Goal: Information Seeking & Learning: Learn about a topic

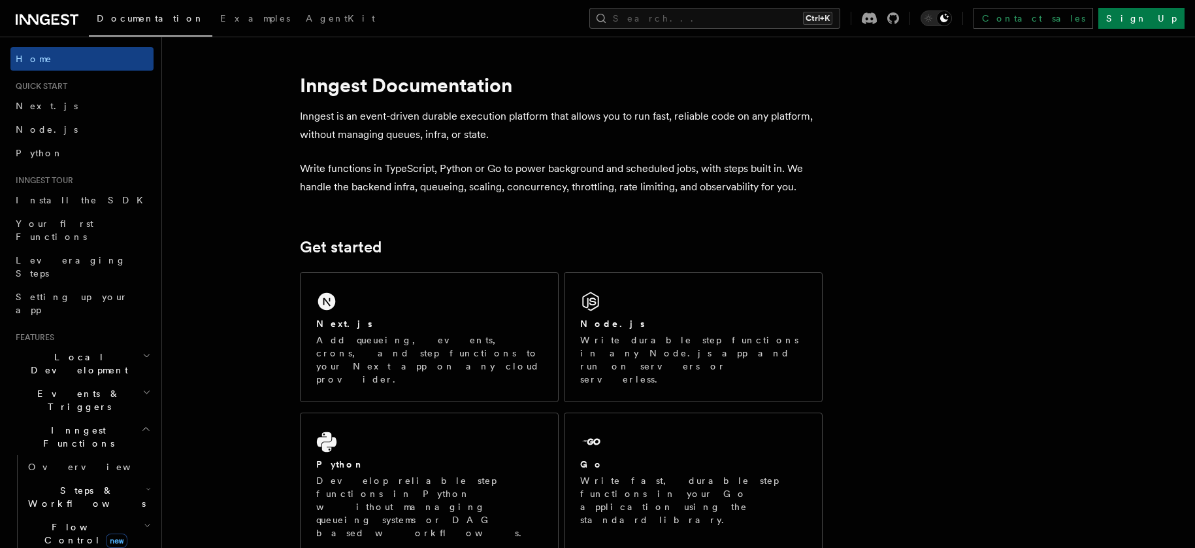
click at [142, 387] on icon "button" at bounding box center [146, 392] width 8 height 10
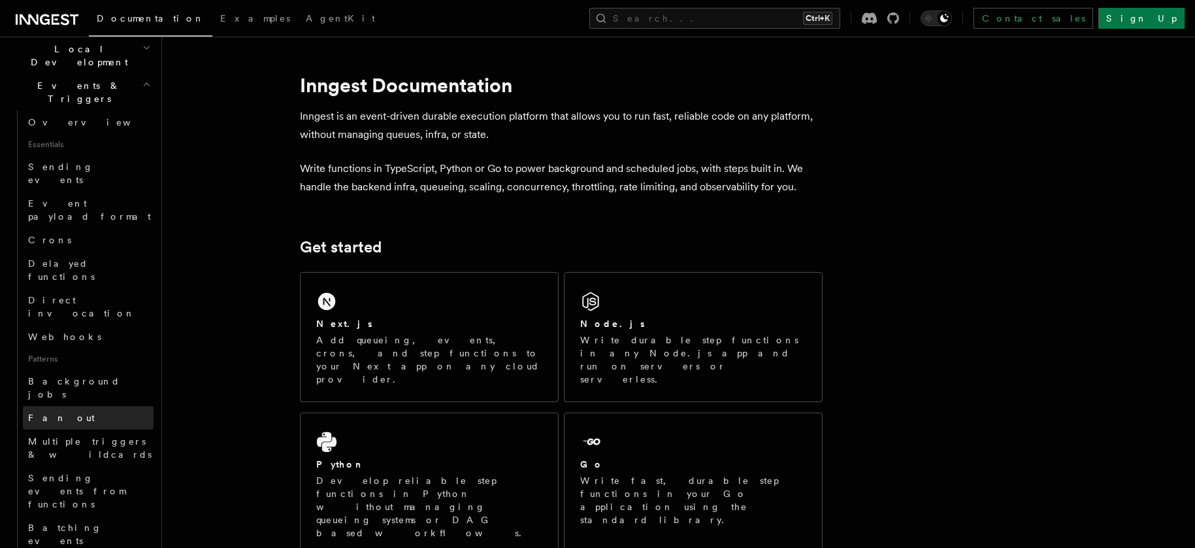
scroll to position [348, 0]
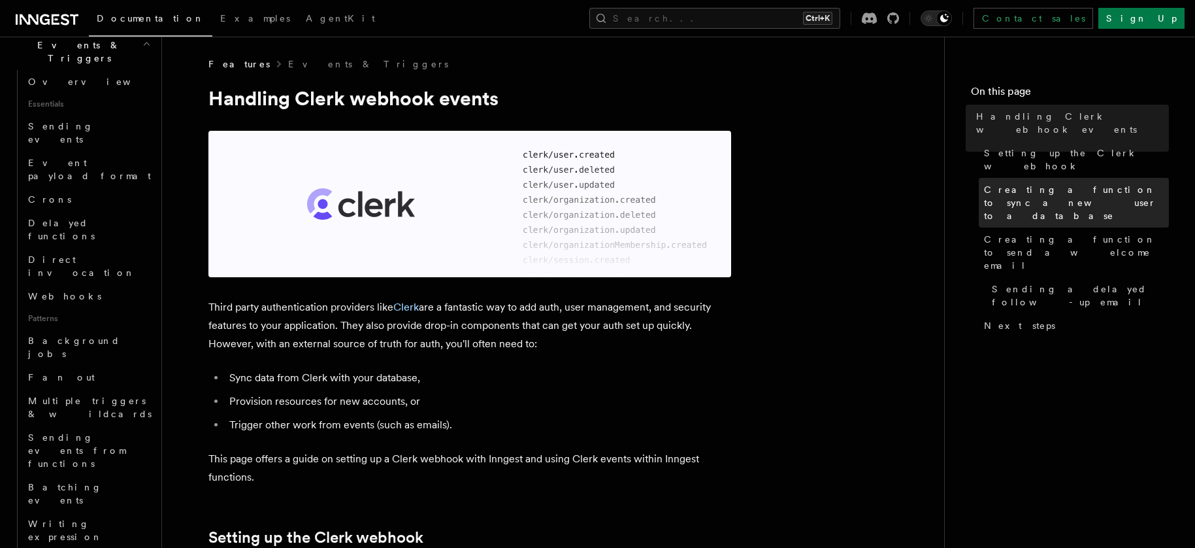
click at [1013, 183] on span "Creating a function to sync a new user to a database" at bounding box center [1076, 202] width 185 height 39
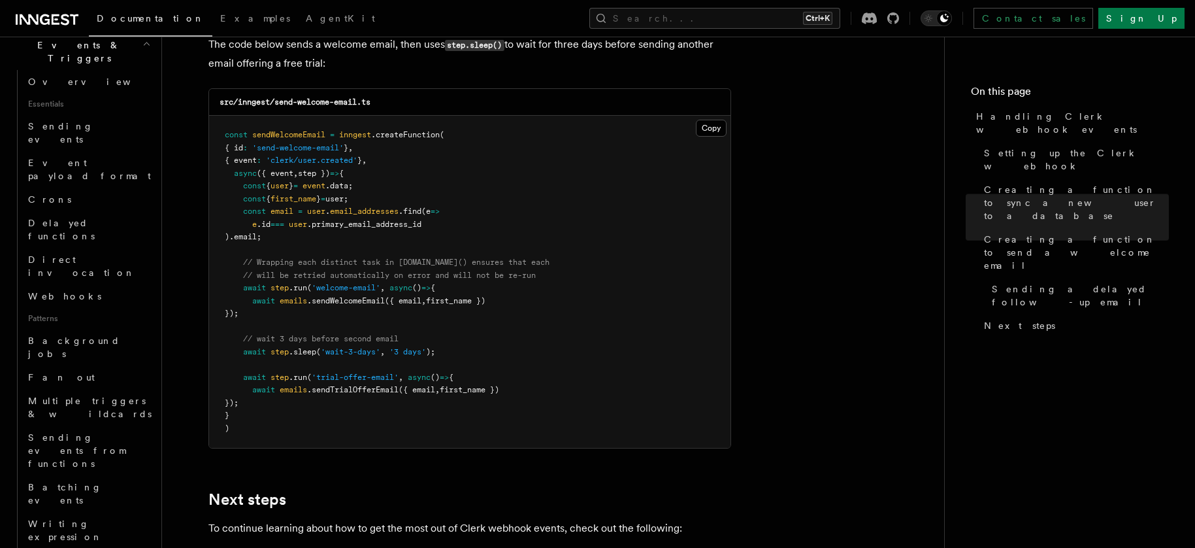
scroll to position [4435, 0]
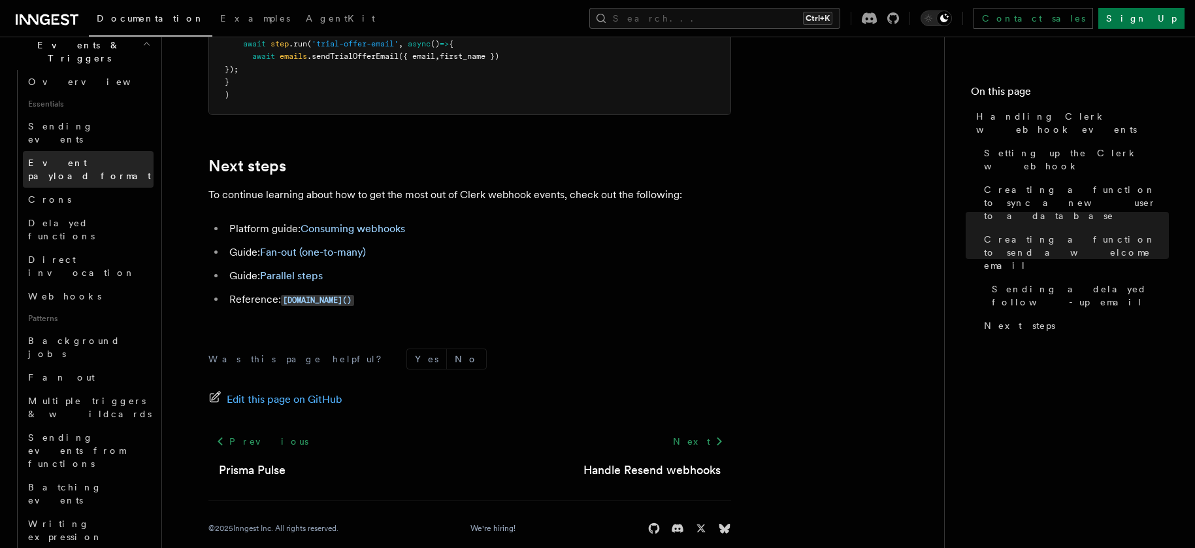
click at [101, 157] on span "Event payload format" at bounding box center [89, 169] width 123 height 24
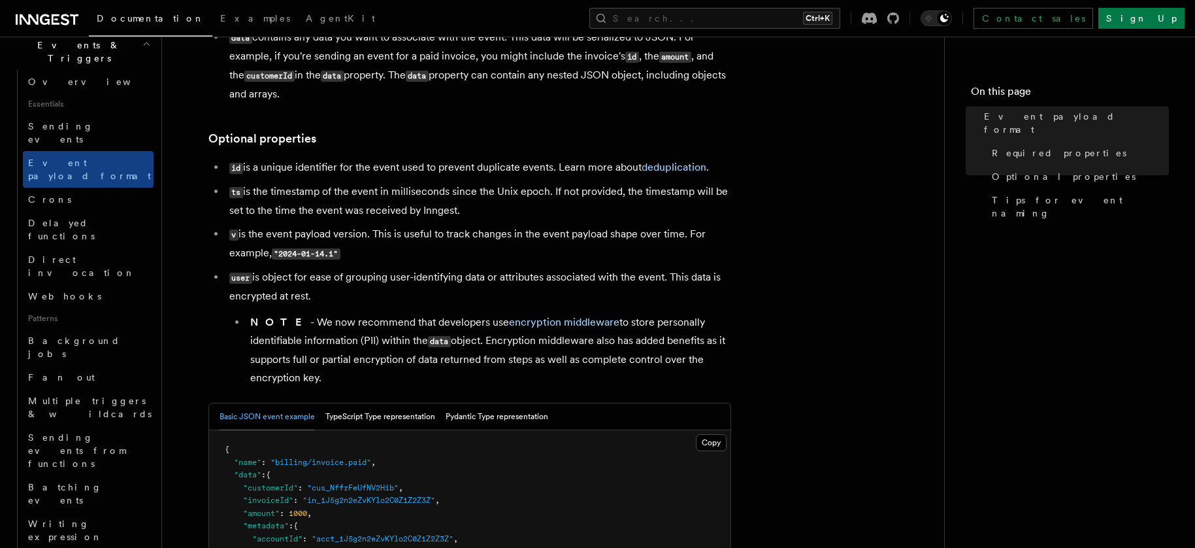
scroll to position [261, 0]
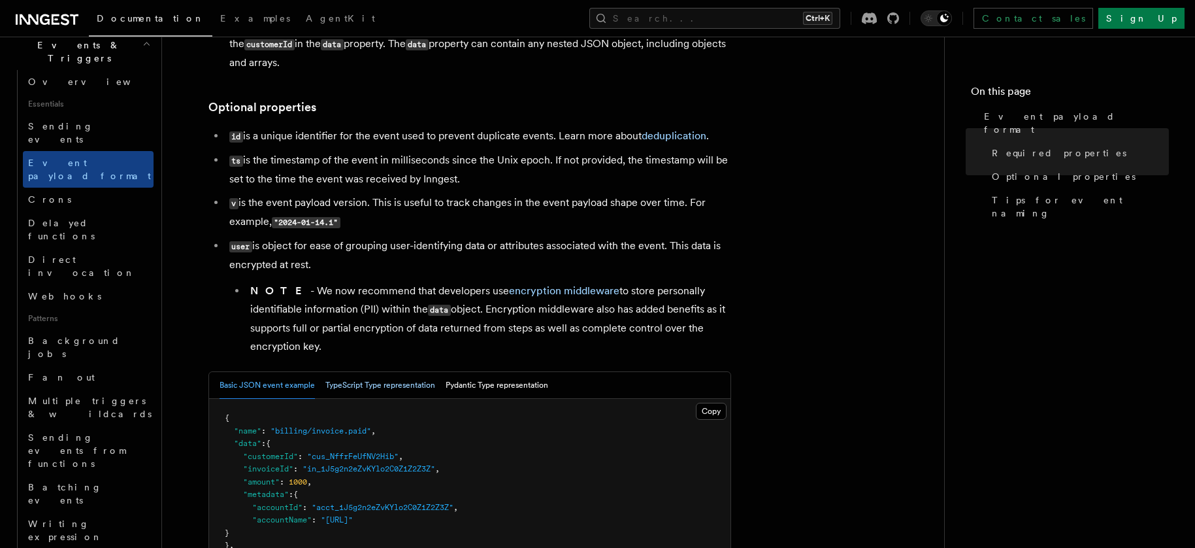
click at [370, 378] on button "TypeScript Type representation" at bounding box center [380, 385] width 110 height 27
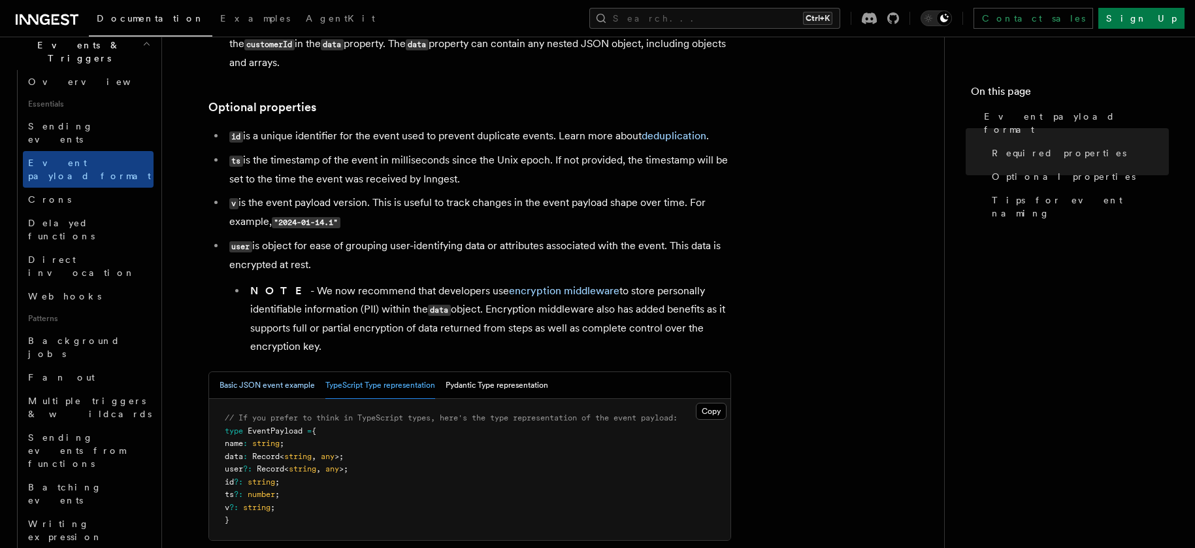
click at [295, 380] on button "Basic JSON event example" at bounding box center [267, 385] width 95 height 27
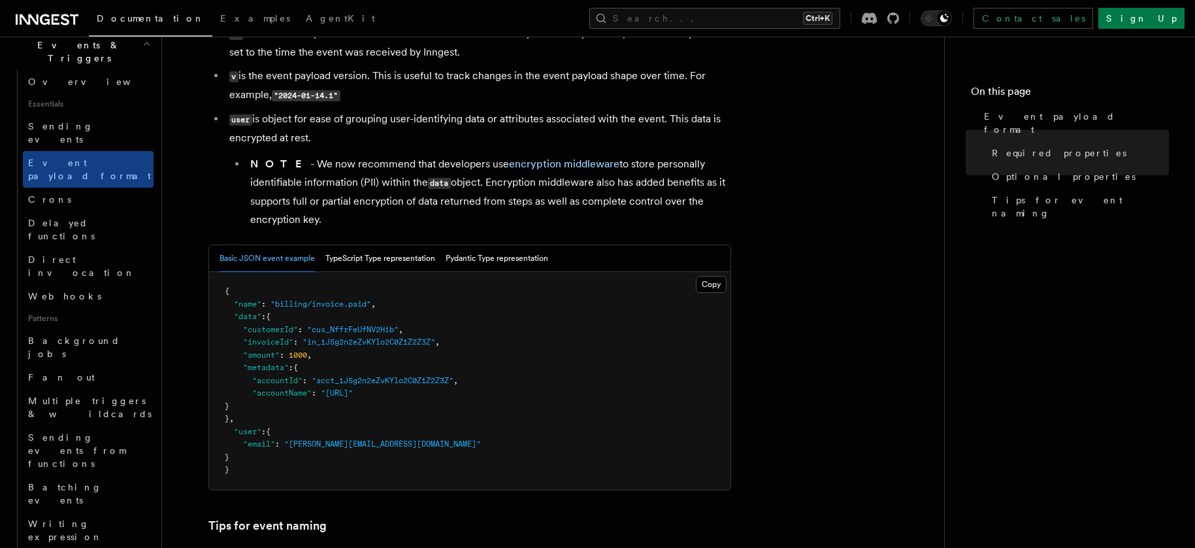
scroll to position [436, 0]
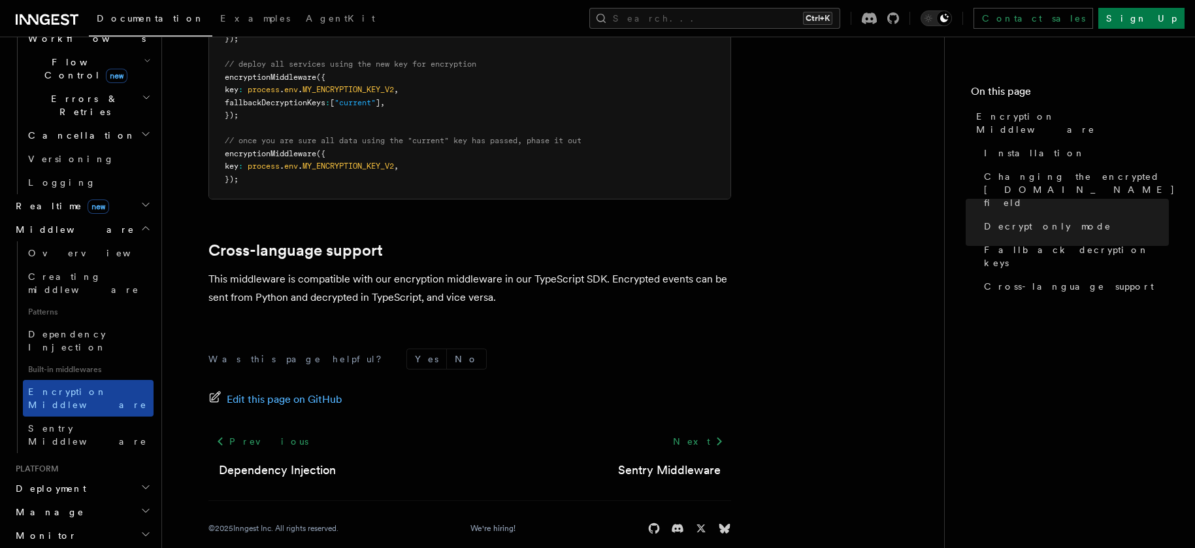
scroll to position [436, 0]
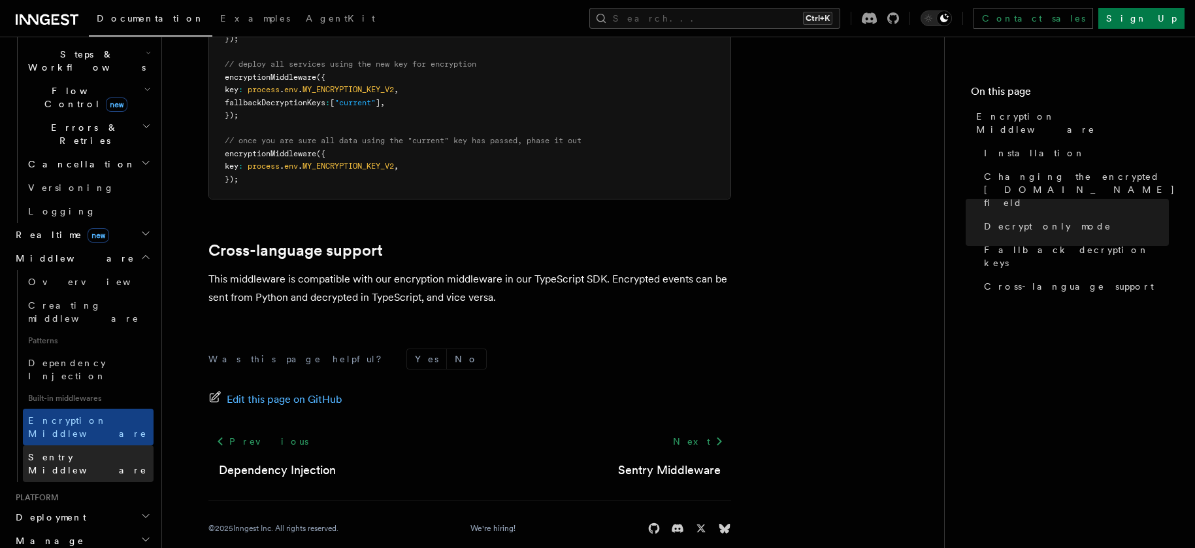
click at [123, 445] on link "Sentry Middleware" at bounding box center [88, 463] width 131 height 37
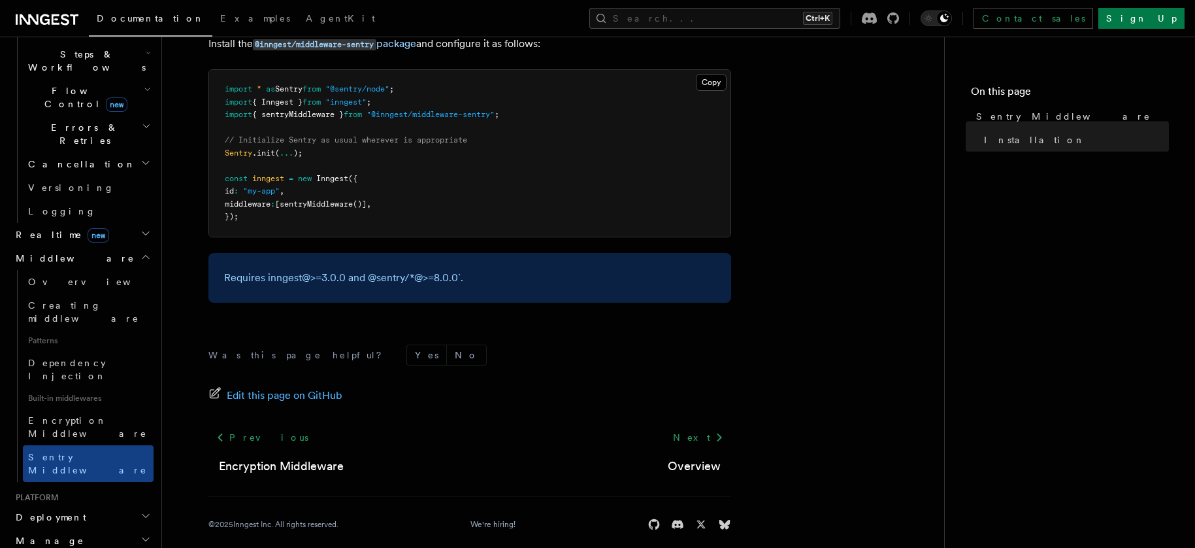
scroll to position [314, 0]
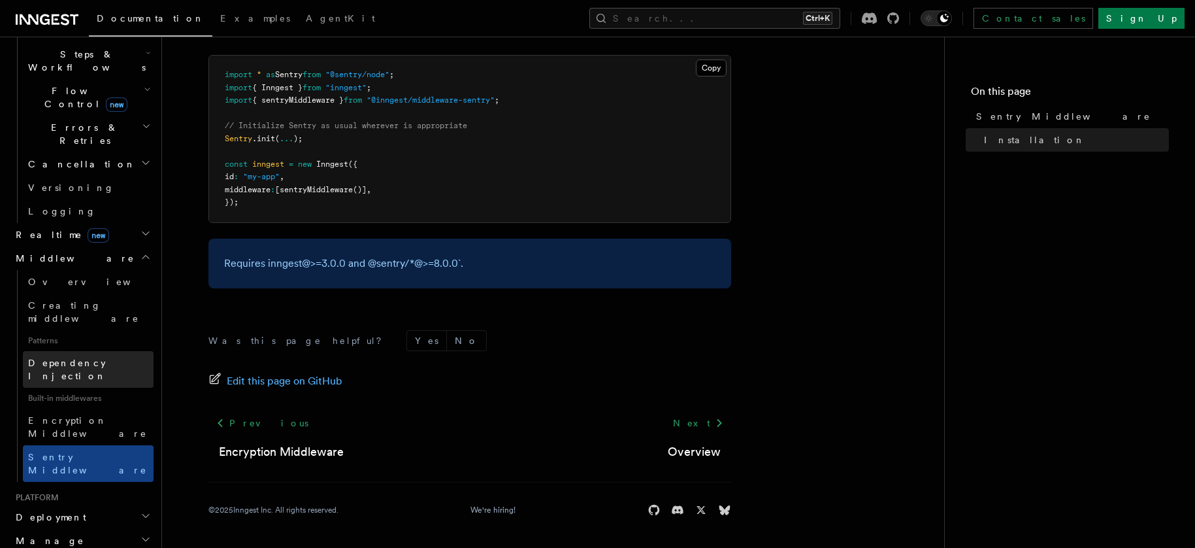
click at [78, 351] on link "Dependency Injection" at bounding box center [88, 369] width 131 height 37
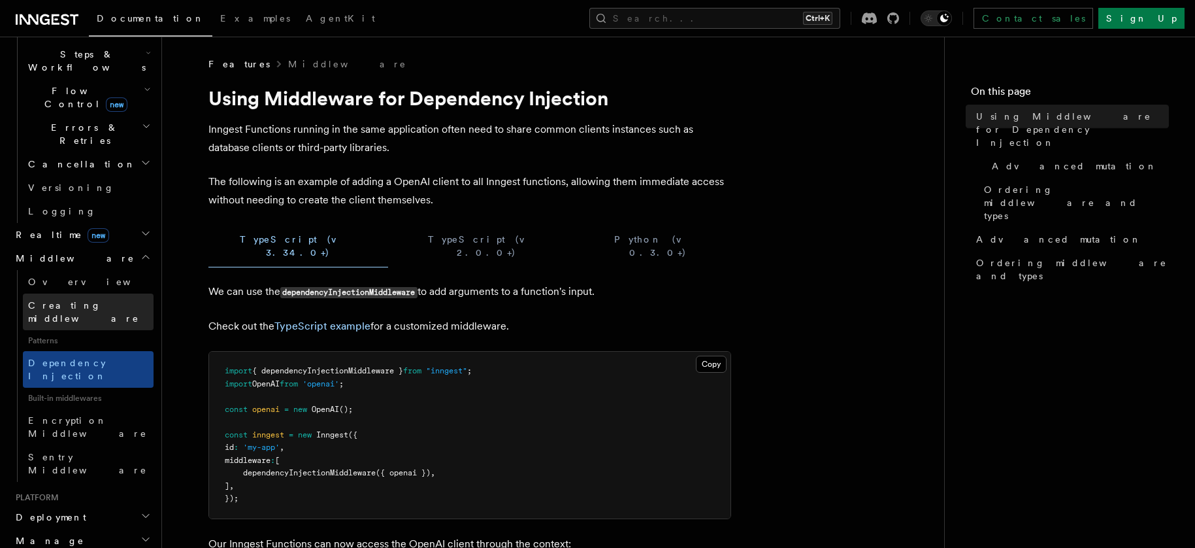
click at [107, 300] on span "Creating middleware" at bounding box center [83, 312] width 111 height 24
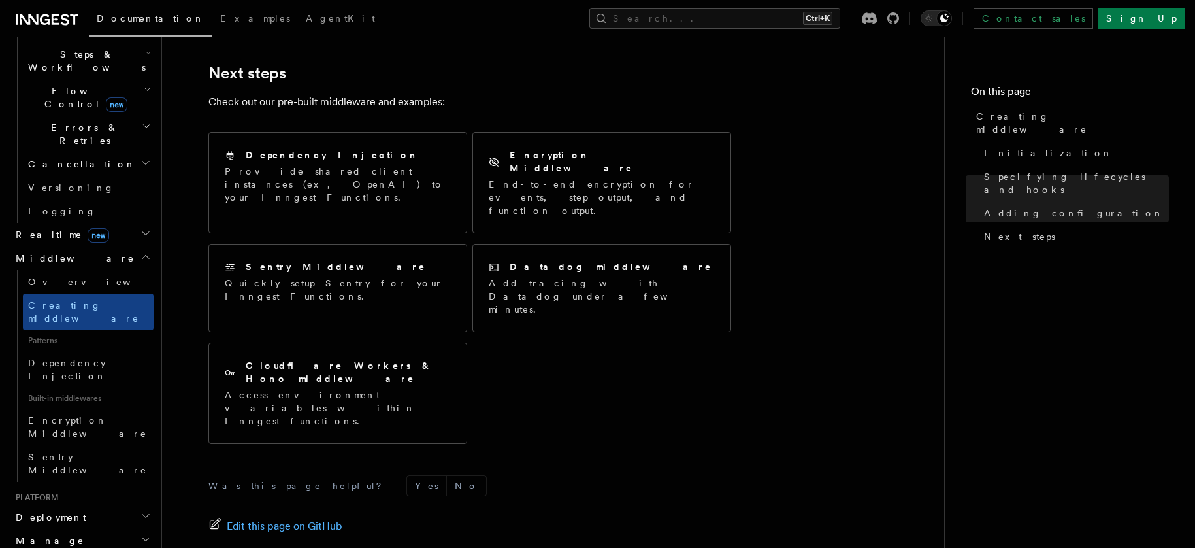
scroll to position [2752, 0]
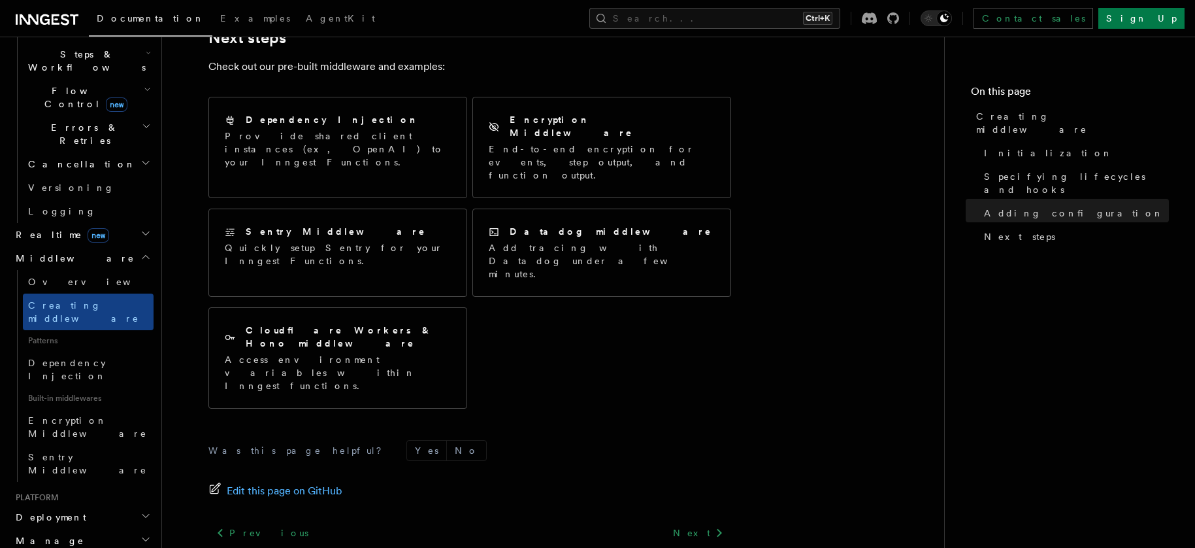
click at [140, 228] on icon "button" at bounding box center [145, 233] width 10 height 10
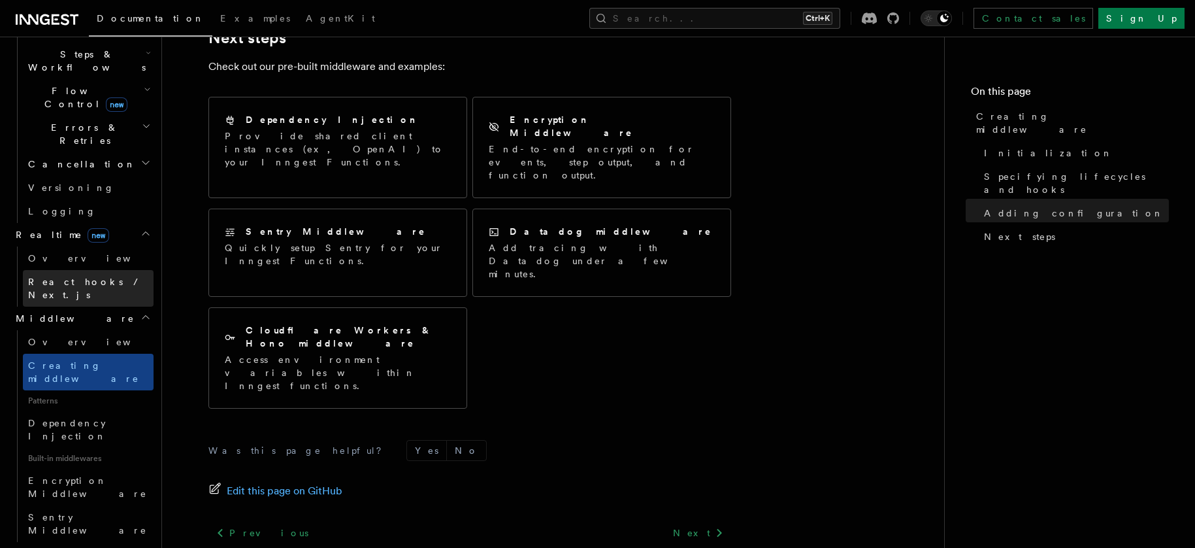
click at [97, 276] on span "React hooks / Next.js" at bounding box center [86, 288] width 116 height 24
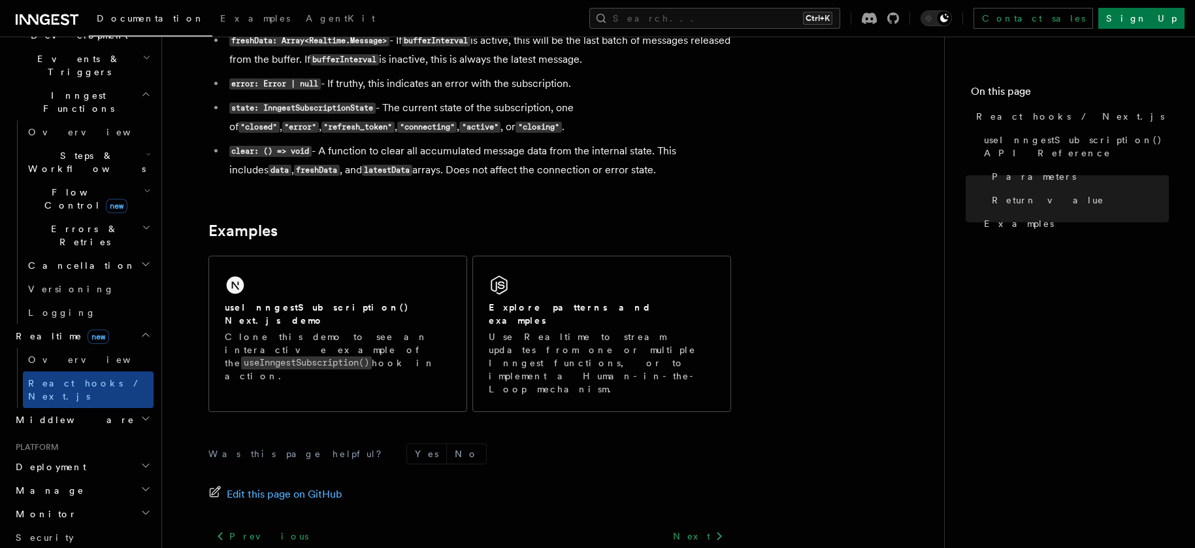
scroll to position [284, 0]
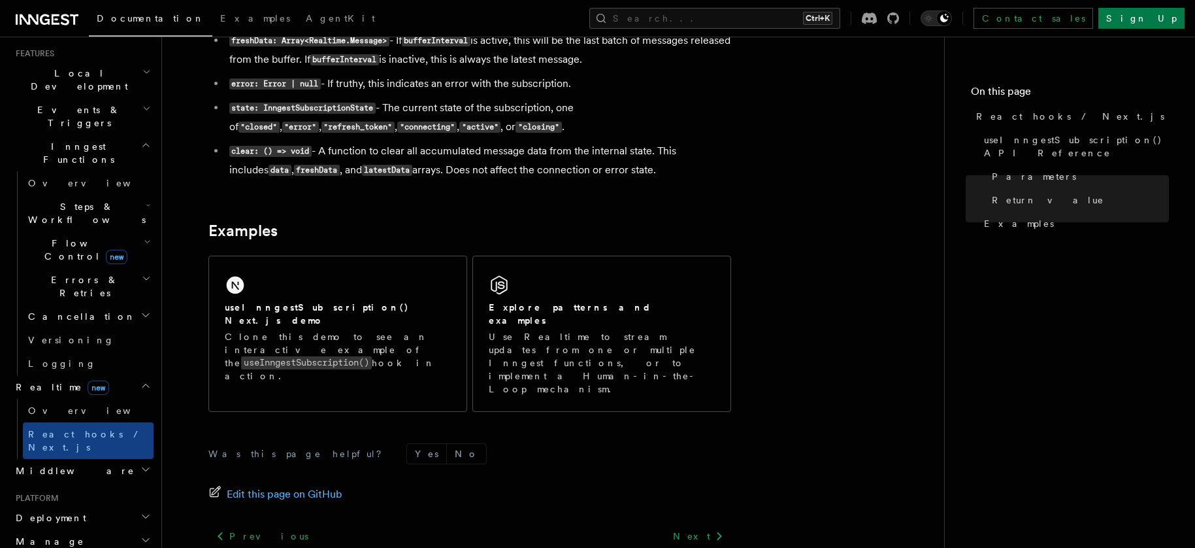
click at [140, 464] on icon "button" at bounding box center [145, 469] width 10 height 10
click at [144, 237] on icon "button" at bounding box center [147, 242] width 7 height 10
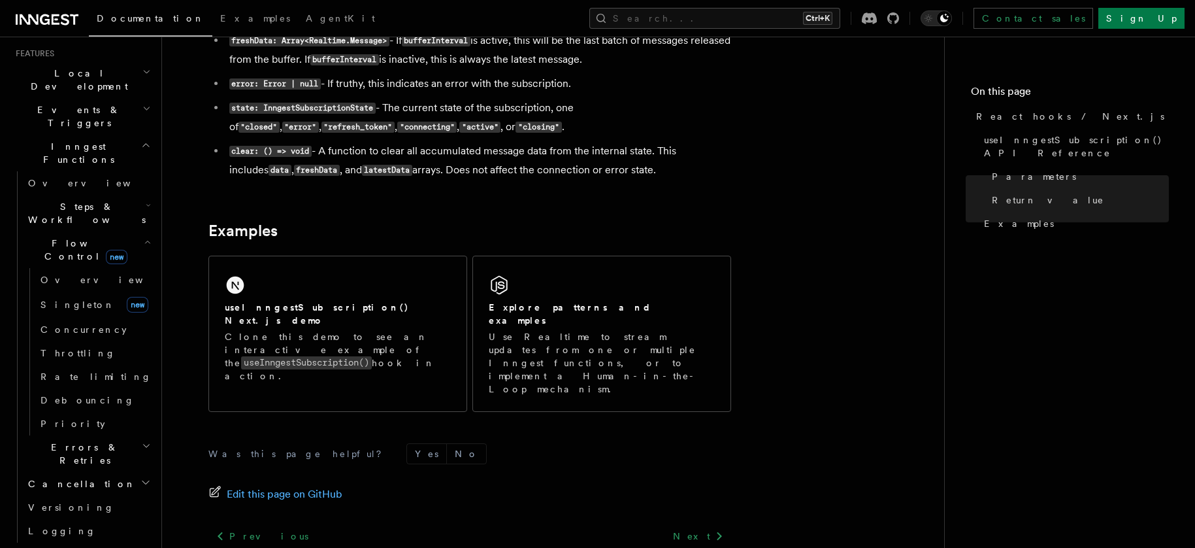
click at [55, 237] on span "Flow Control new" at bounding box center [83, 250] width 121 height 26
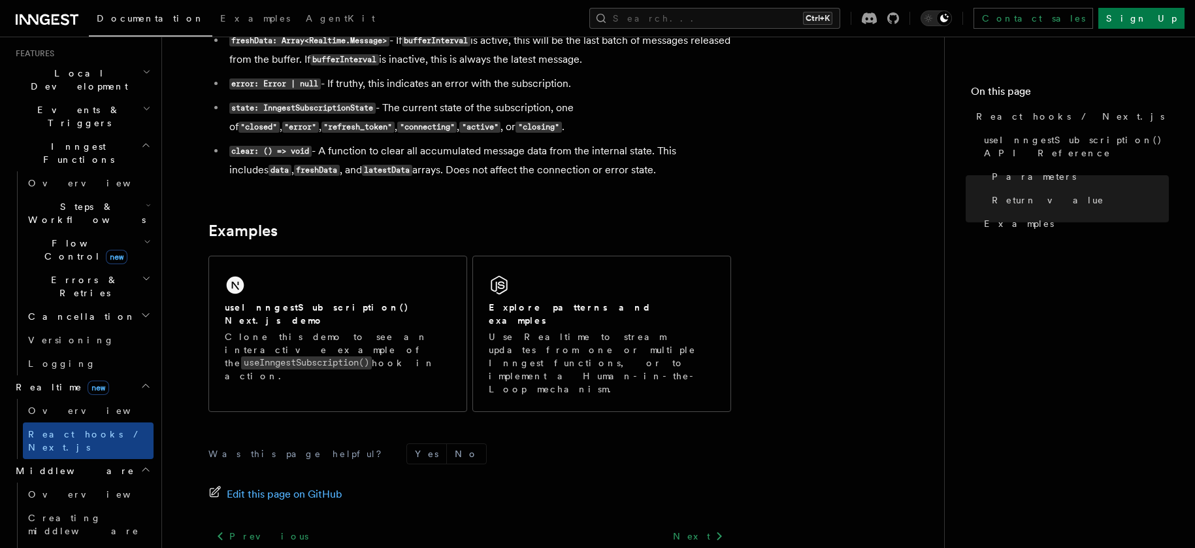
click at [55, 237] on span "Flow Control new" at bounding box center [83, 250] width 121 height 26
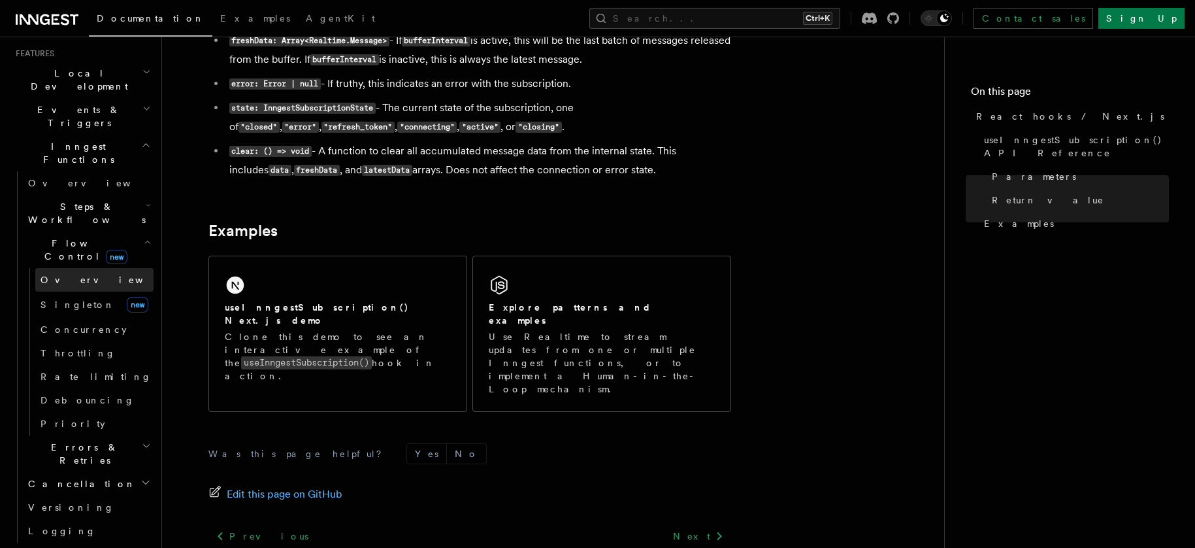
click at [51, 274] on span "Overview" at bounding box center [108, 279] width 135 height 10
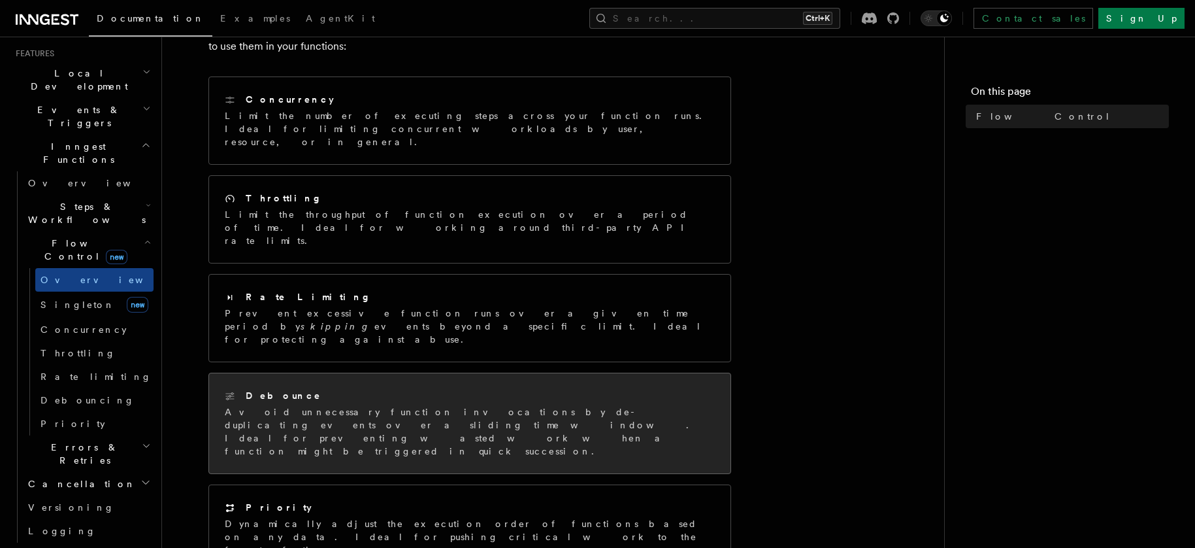
scroll to position [348, 0]
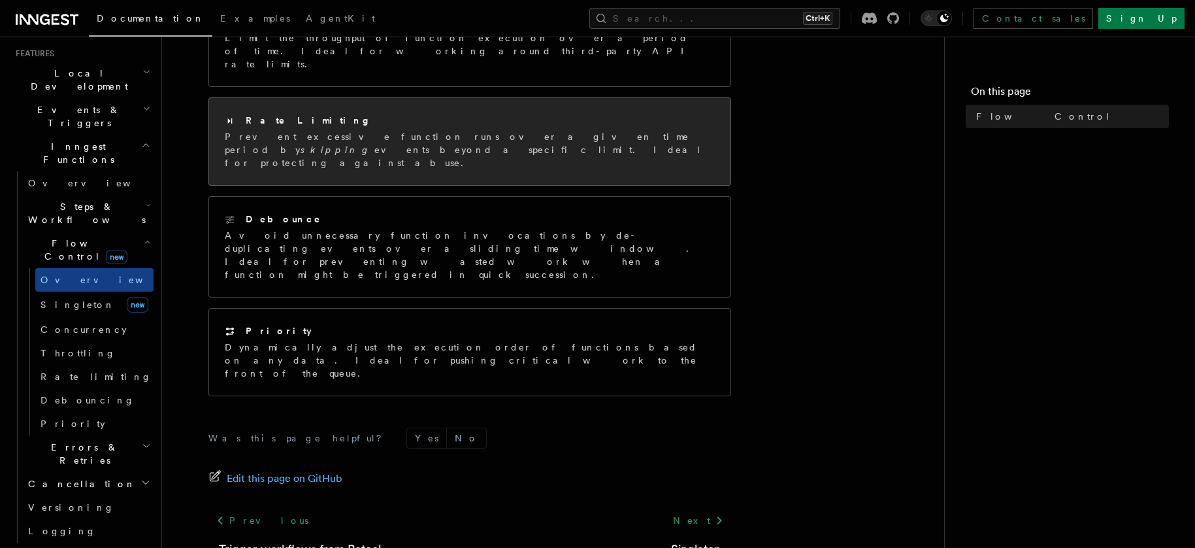
click at [332, 130] on p "Prevent excessive function runs over a given time period by skipping events bey…" at bounding box center [470, 149] width 490 height 39
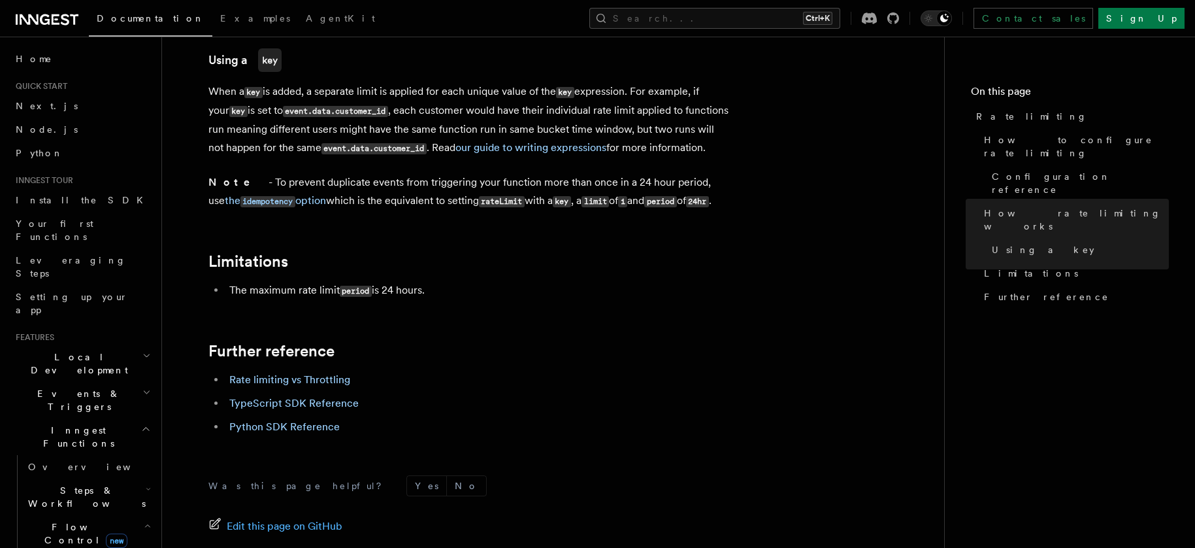
scroll to position [87, 0]
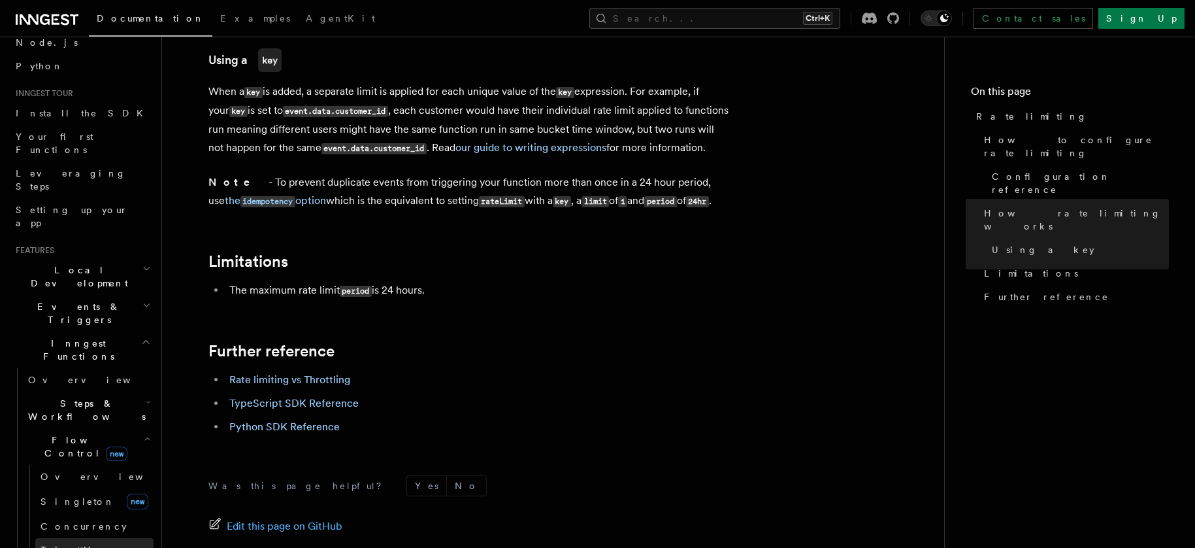
click at [87, 538] on link "Throttling" at bounding box center [94, 550] width 118 height 24
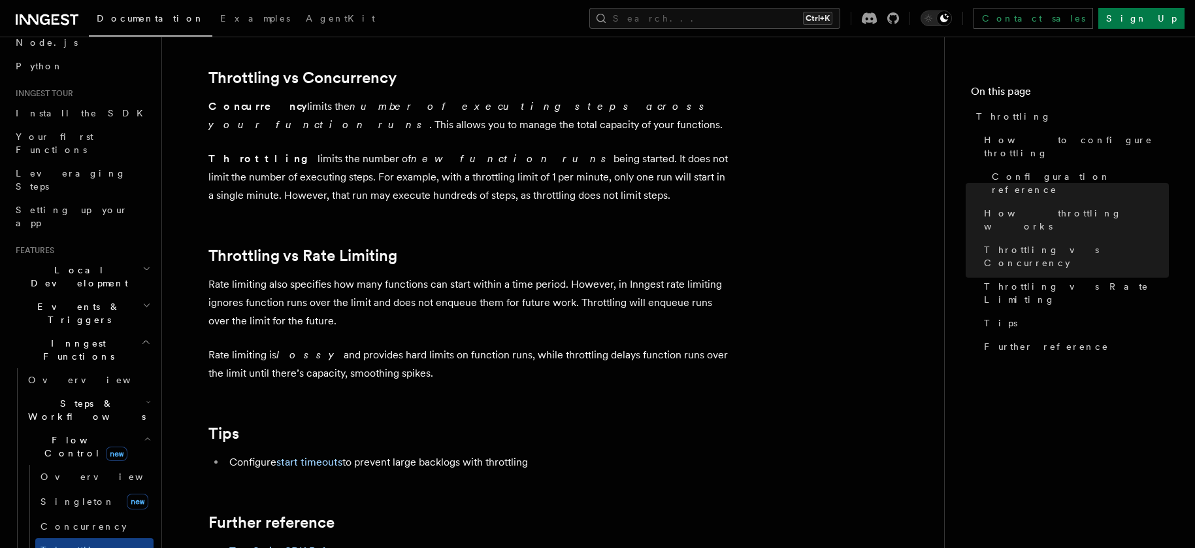
scroll to position [1307, 0]
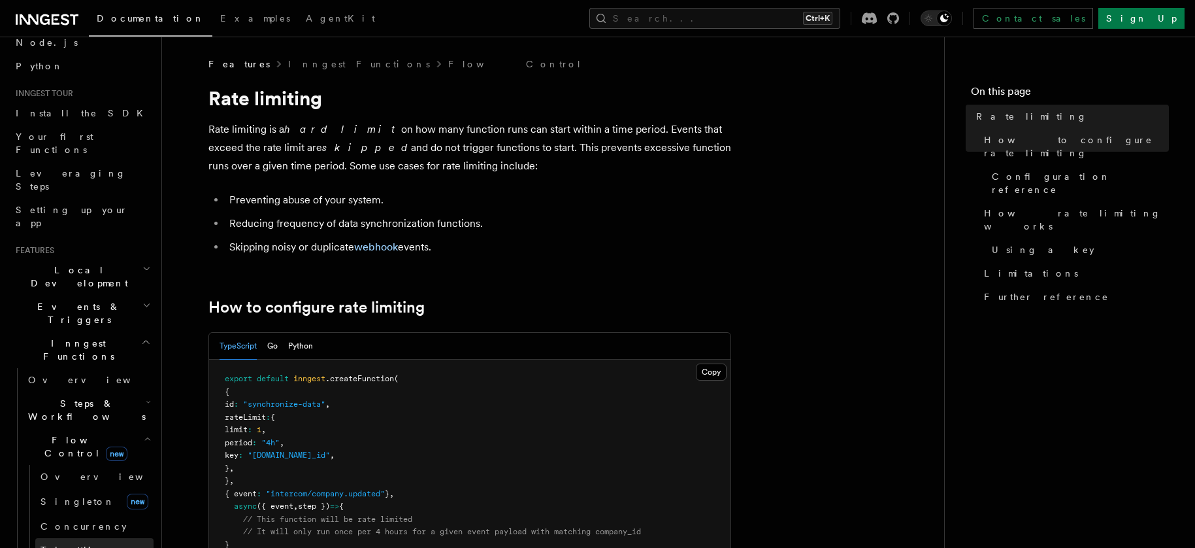
click at [82, 538] on link "Throttling" at bounding box center [94, 550] width 118 height 24
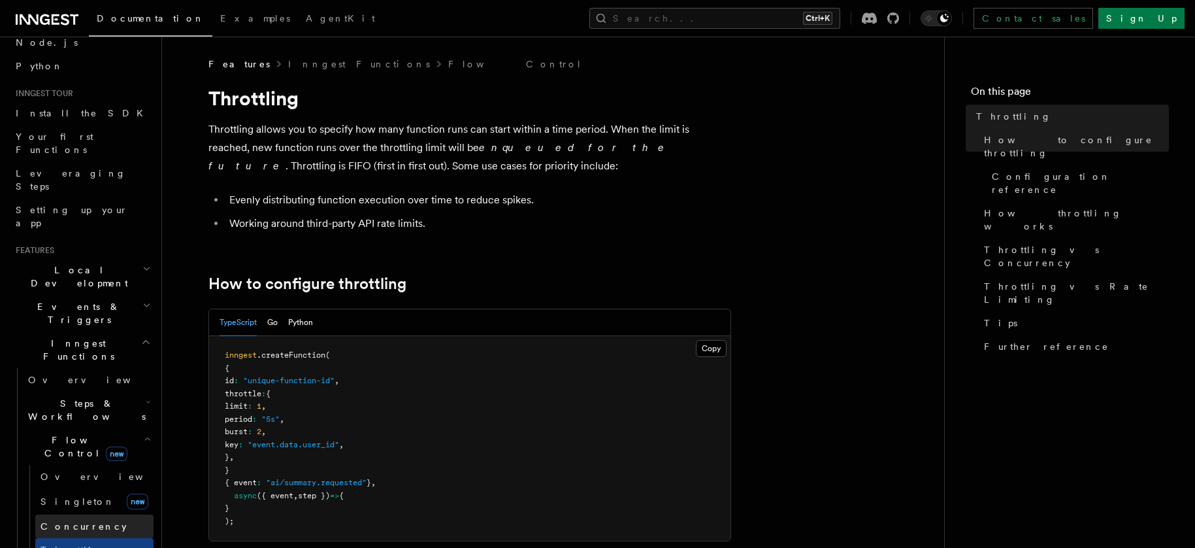
click at [84, 521] on span "Concurrency" at bounding box center [84, 526] width 86 height 10
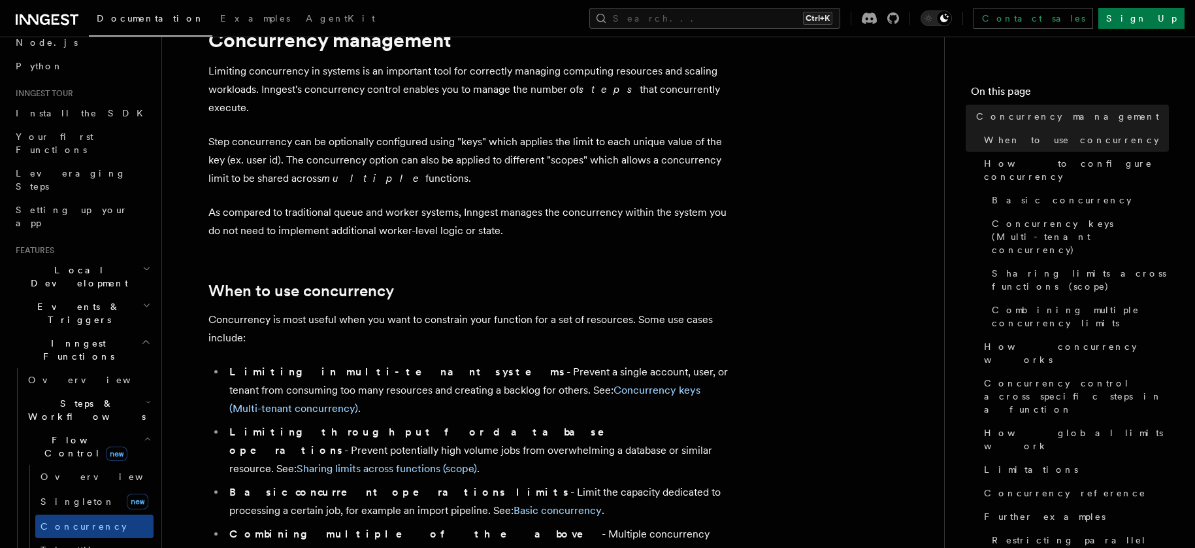
scroll to position [87, 0]
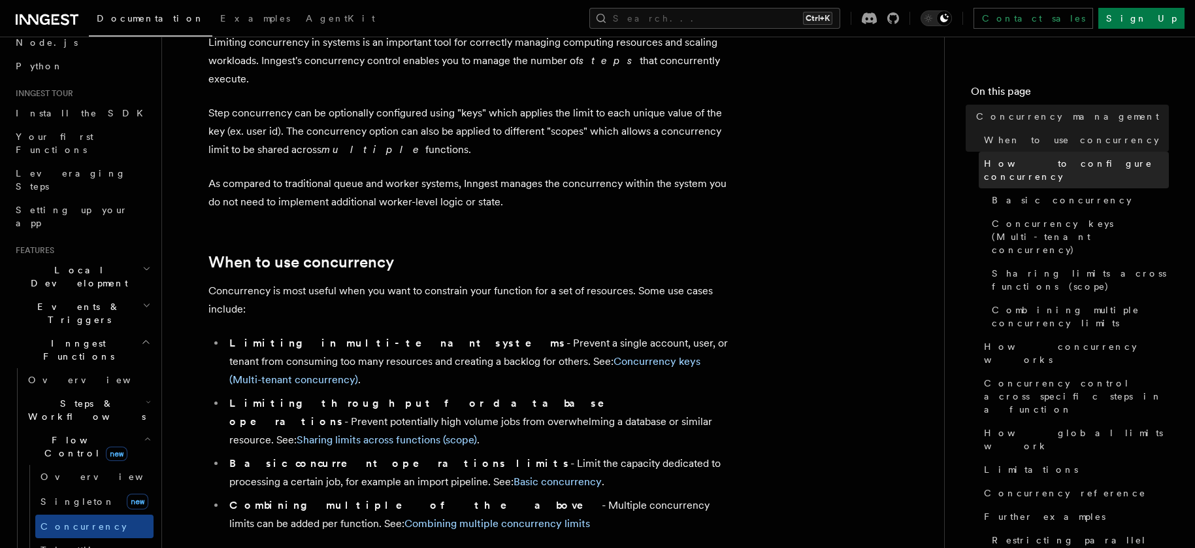
click at [1039, 163] on span "How to configure concurrency" at bounding box center [1076, 170] width 185 height 26
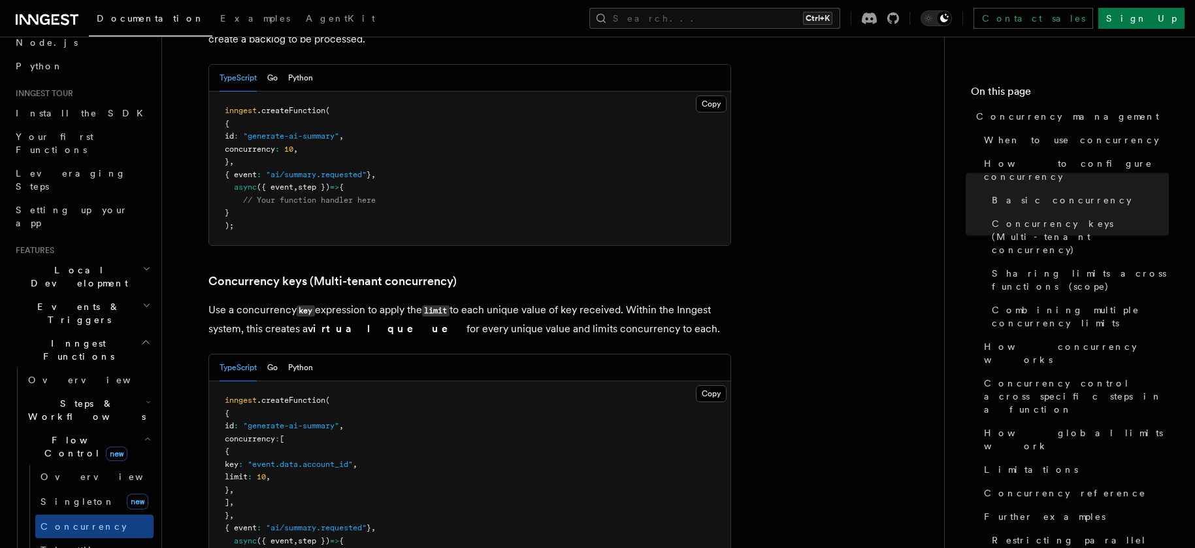
scroll to position [994, 0]
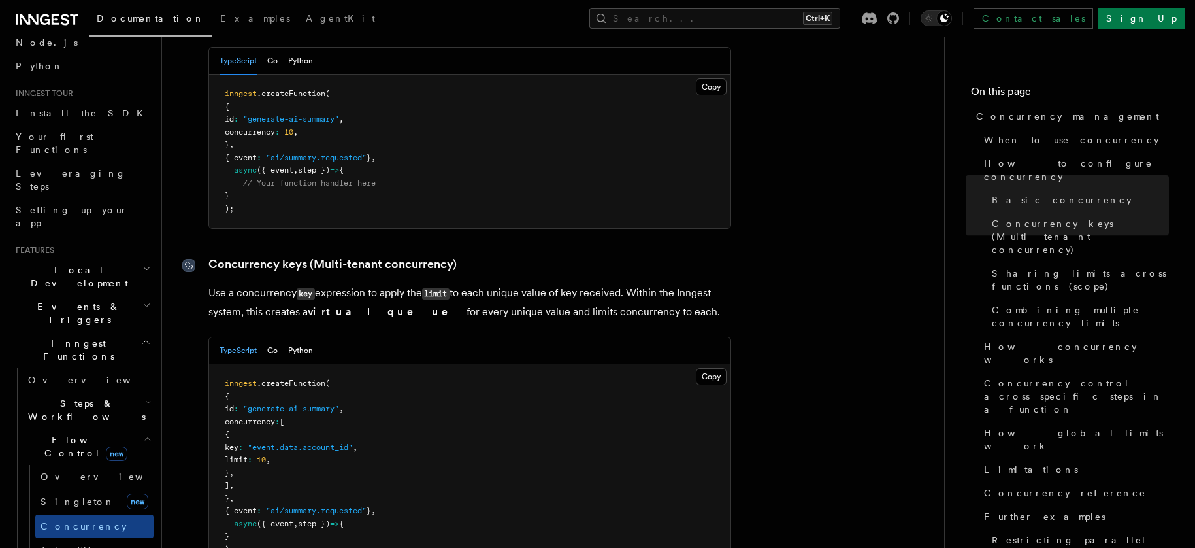
click at [188, 262] on icon at bounding box center [188, 265] width 7 height 7
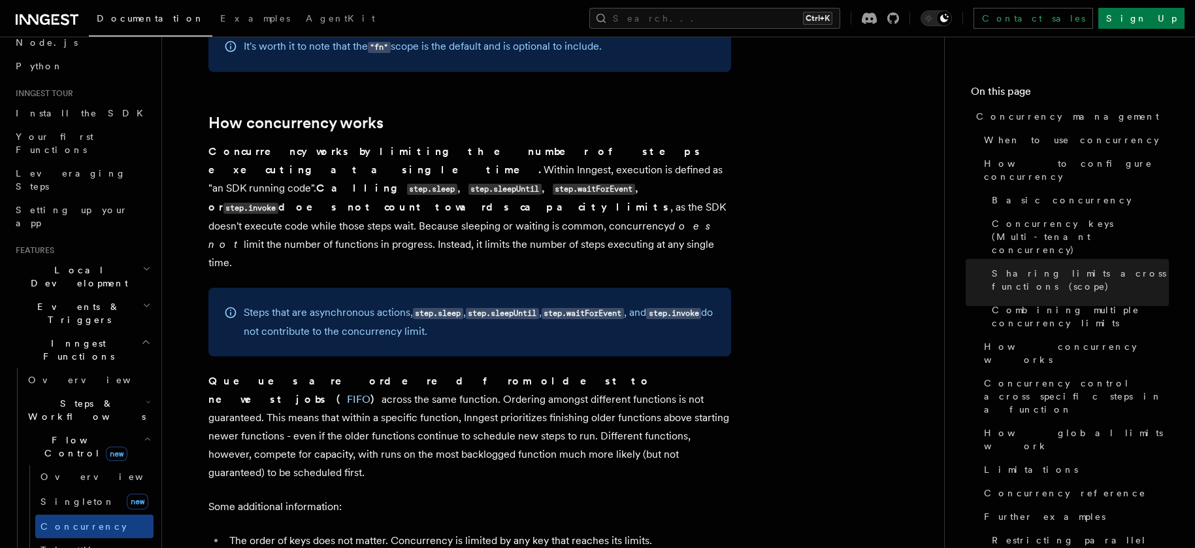
scroll to position [2699, 0]
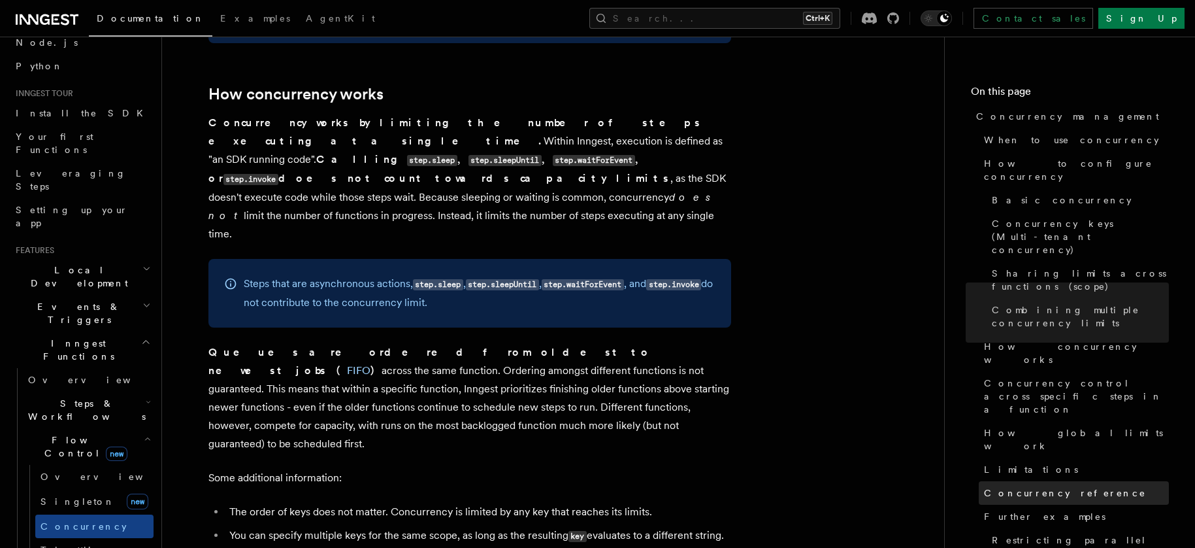
click at [1028, 486] on span "Concurrency reference" at bounding box center [1065, 492] width 162 height 13
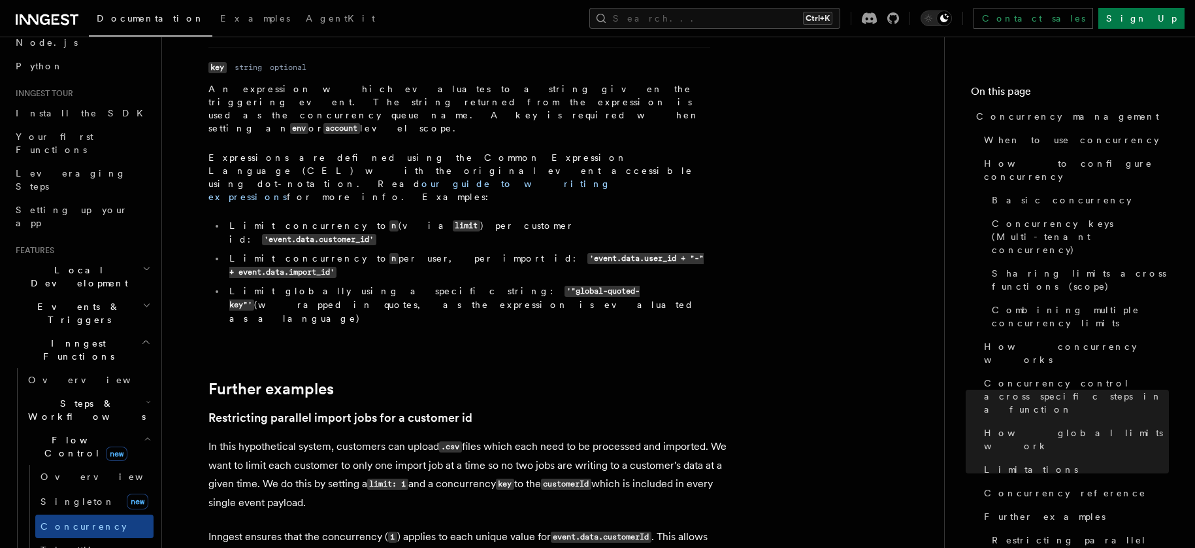
scroll to position [4942, 0]
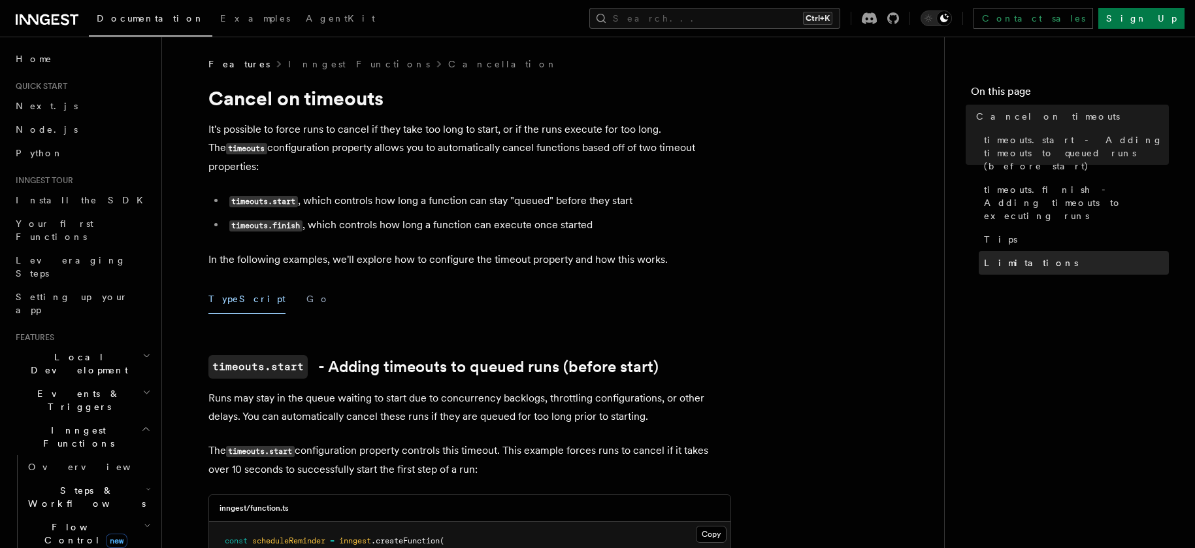
click at [1006, 256] on span "Limitations" at bounding box center [1031, 262] width 94 height 13
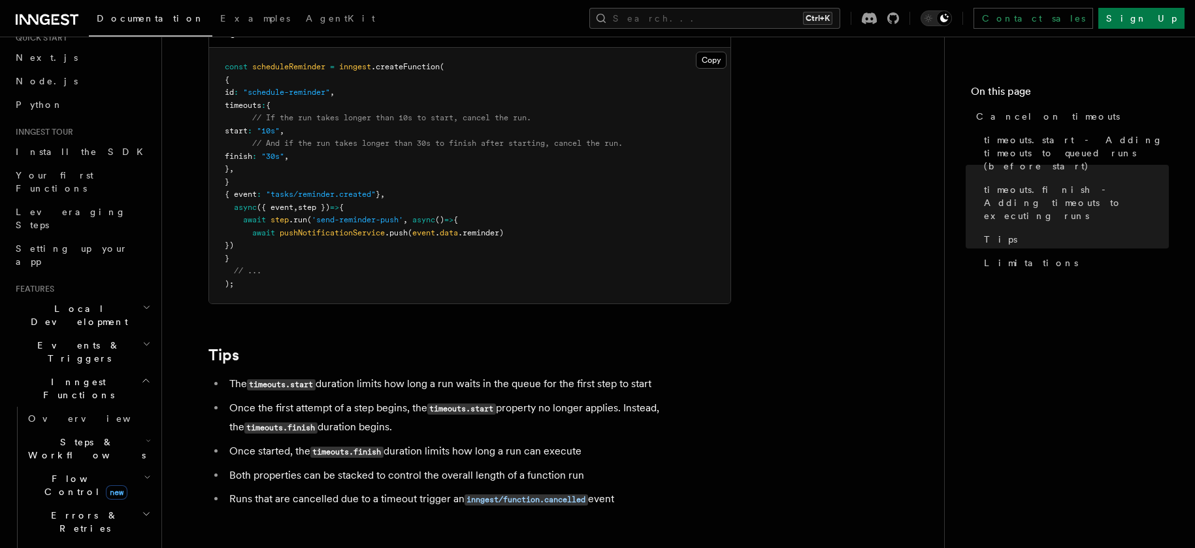
scroll to position [174, 0]
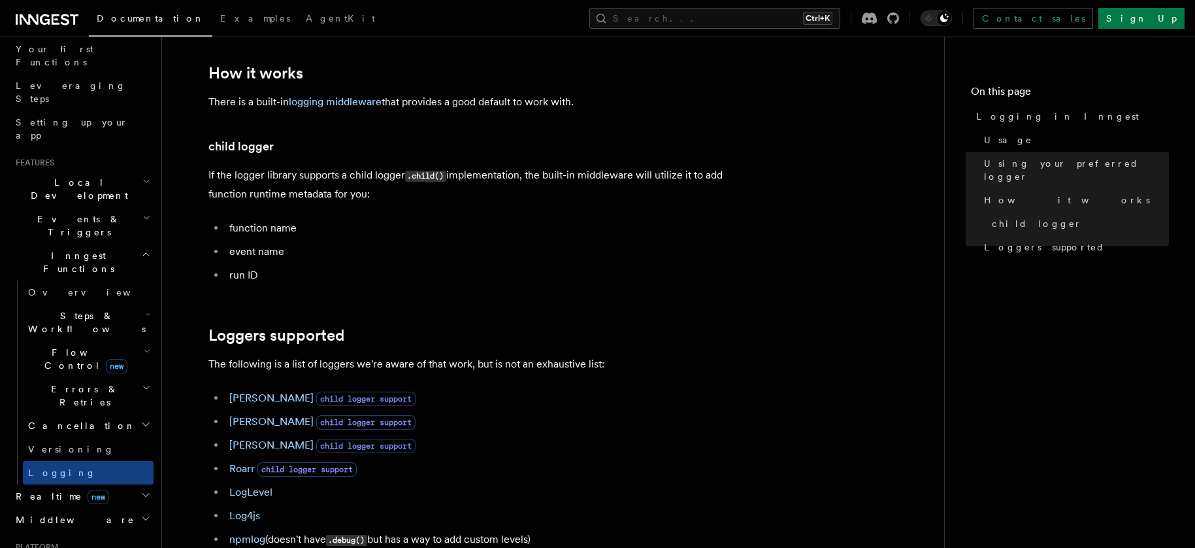
scroll to position [1655, 0]
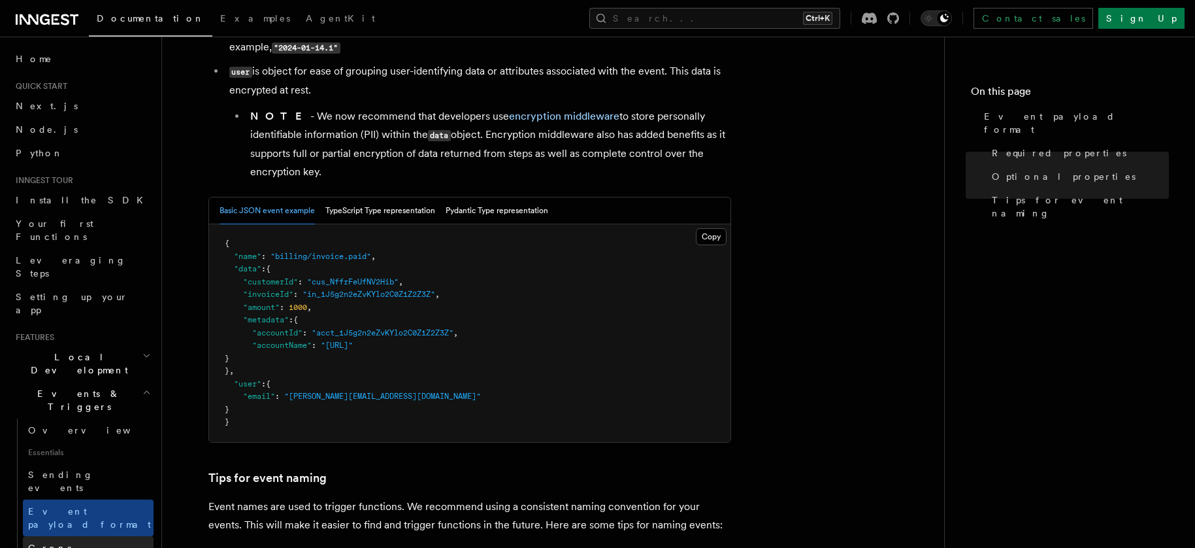
scroll to position [348, 0]
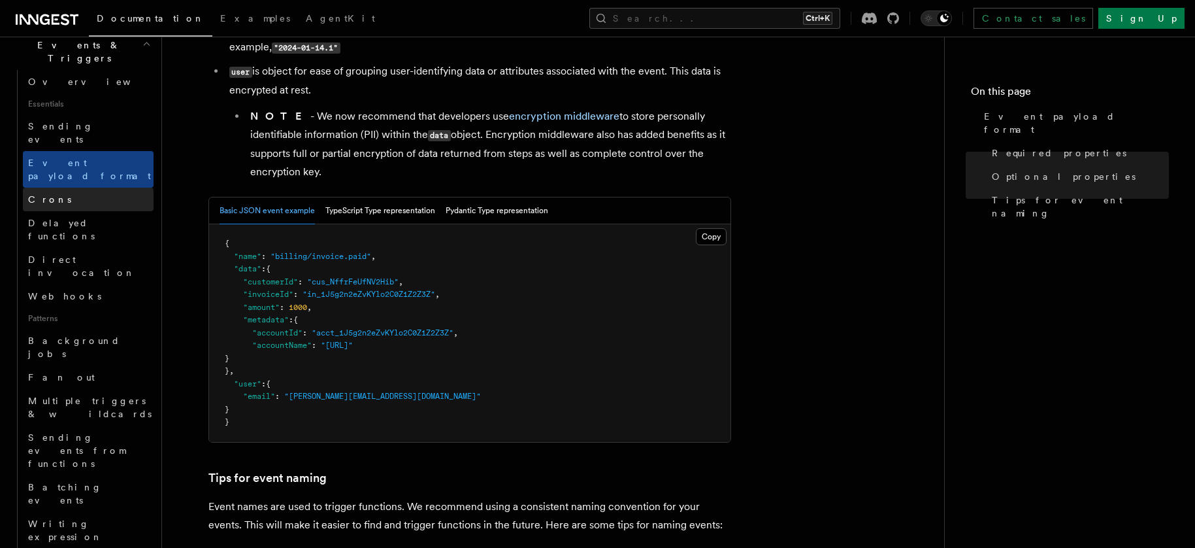
click at [36, 193] on span "Crons" at bounding box center [49, 199] width 43 height 13
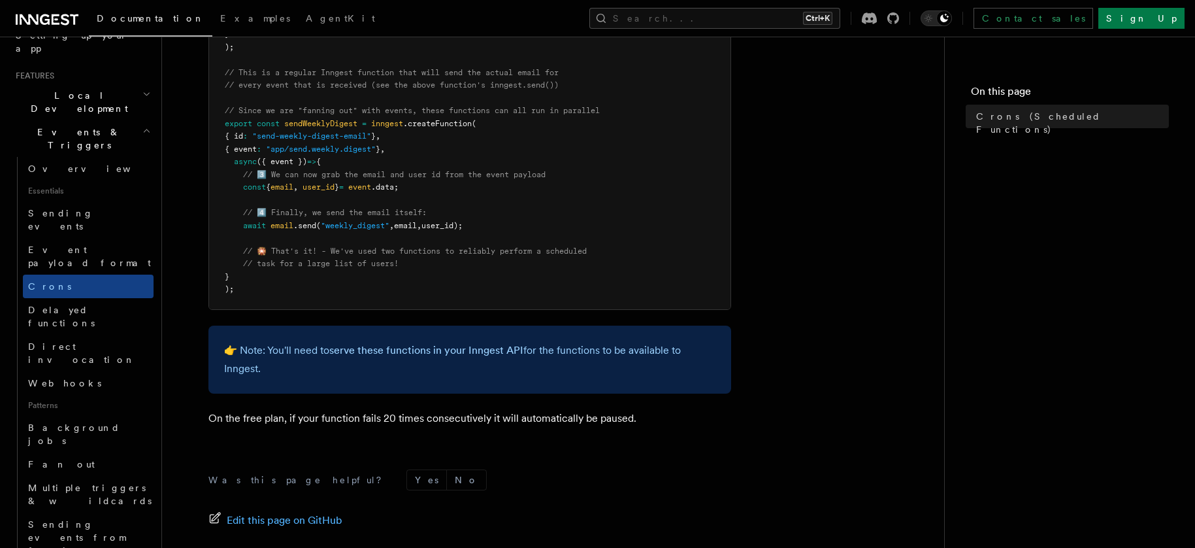
scroll to position [886, 0]
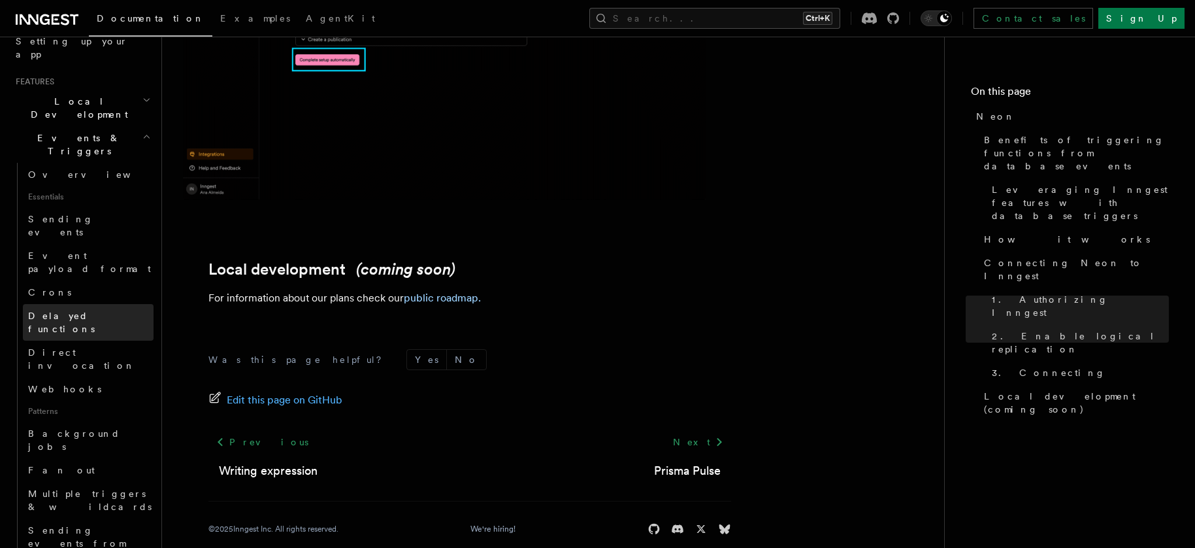
scroll to position [348, 0]
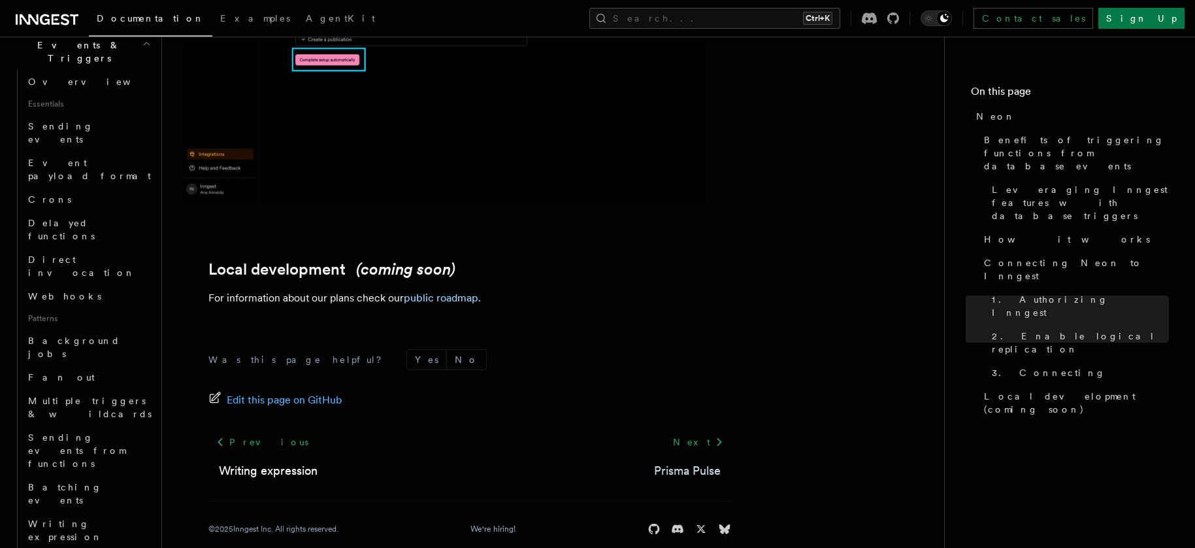
click at [699, 461] on link "Prisma Pulse" at bounding box center [687, 470] width 67 height 18
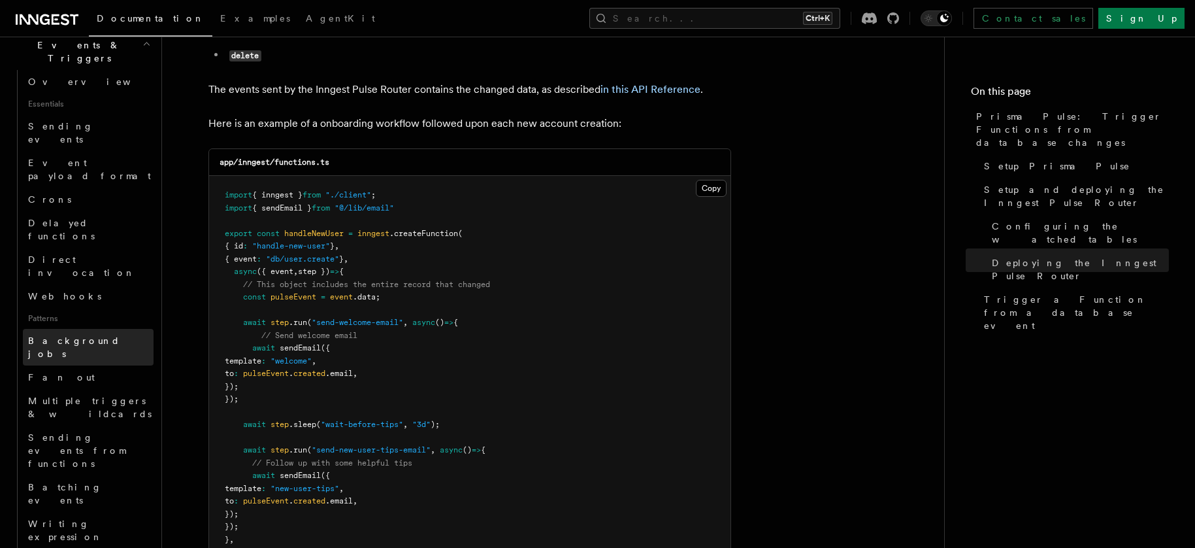
scroll to position [261, 0]
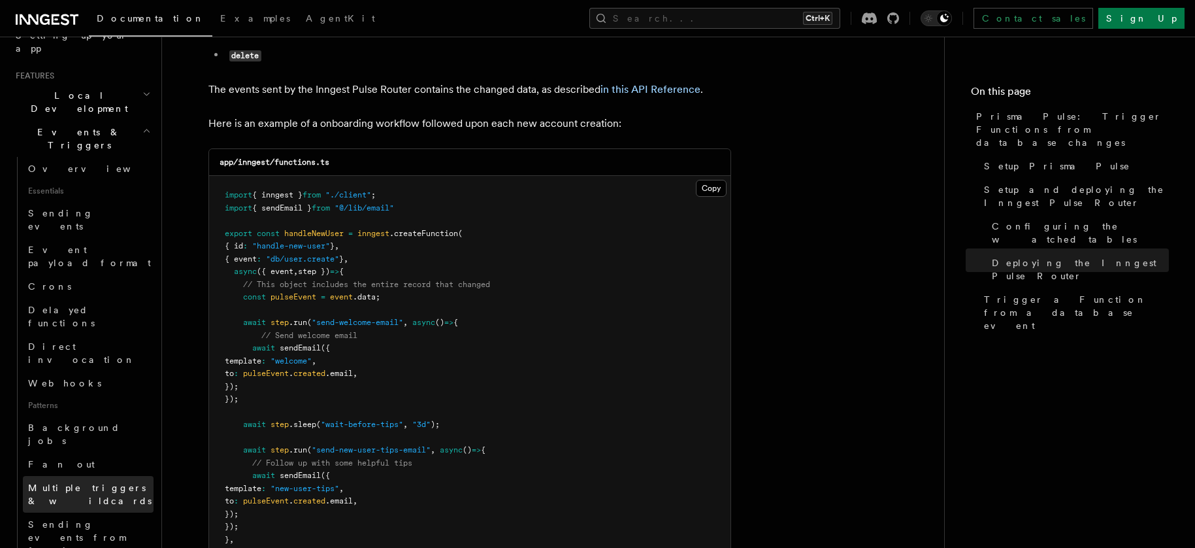
click at [63, 482] on span "Multiple triggers & wildcards" at bounding box center [89, 494] width 123 height 24
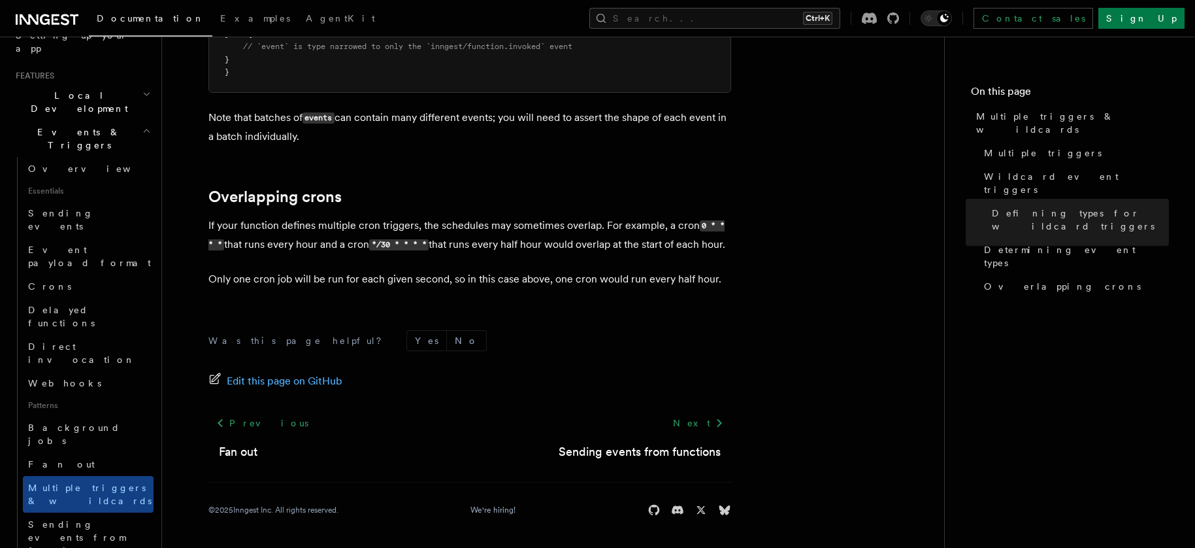
scroll to position [87, 0]
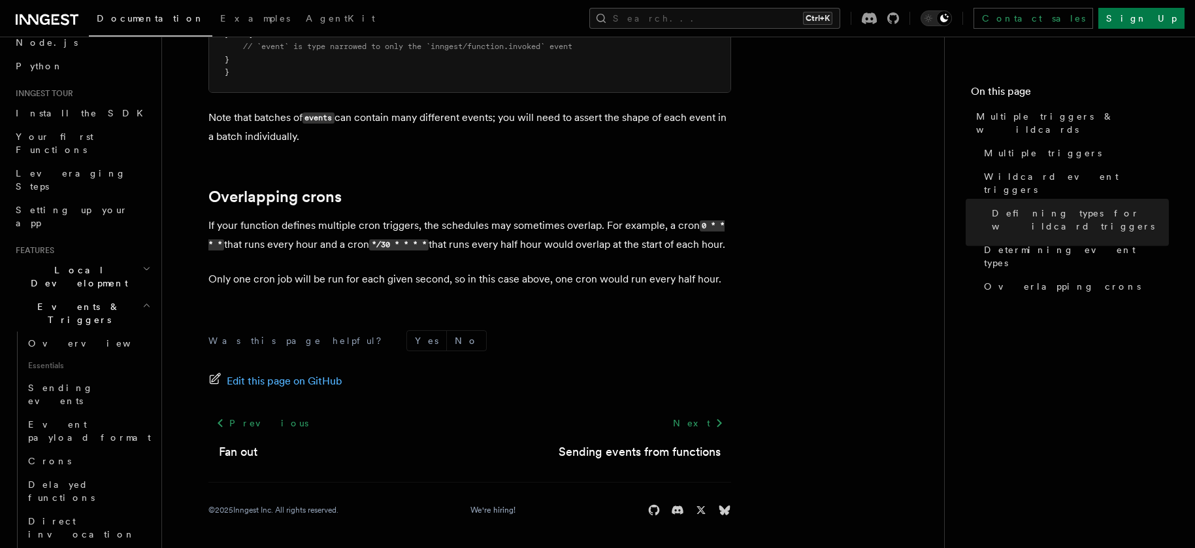
click at [142, 263] on icon "button" at bounding box center [146, 268] width 8 height 10
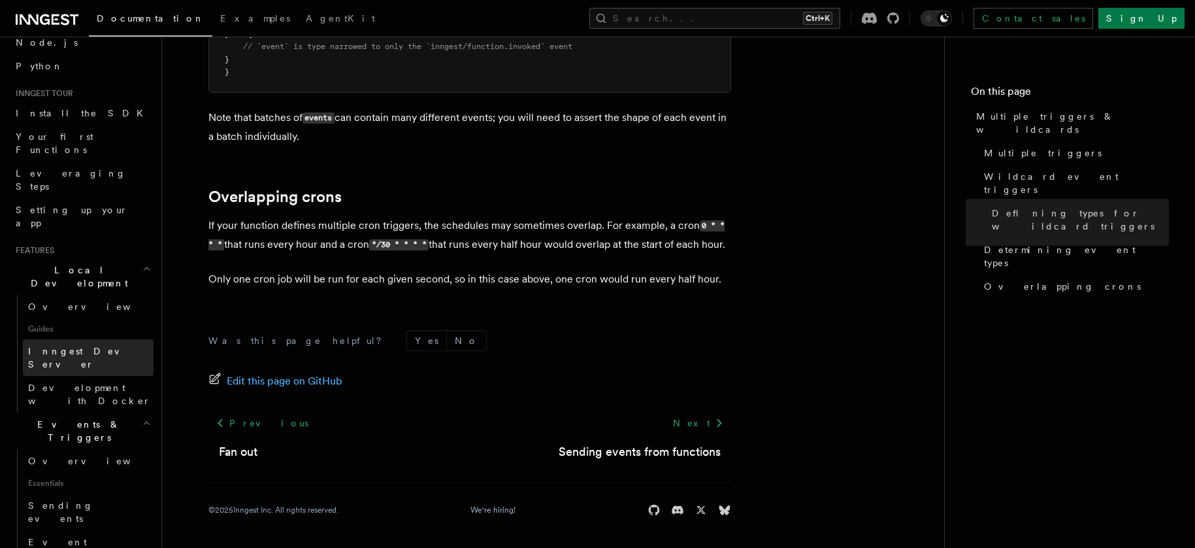
click at [117, 339] on link "Inngest Dev Server" at bounding box center [88, 357] width 131 height 37
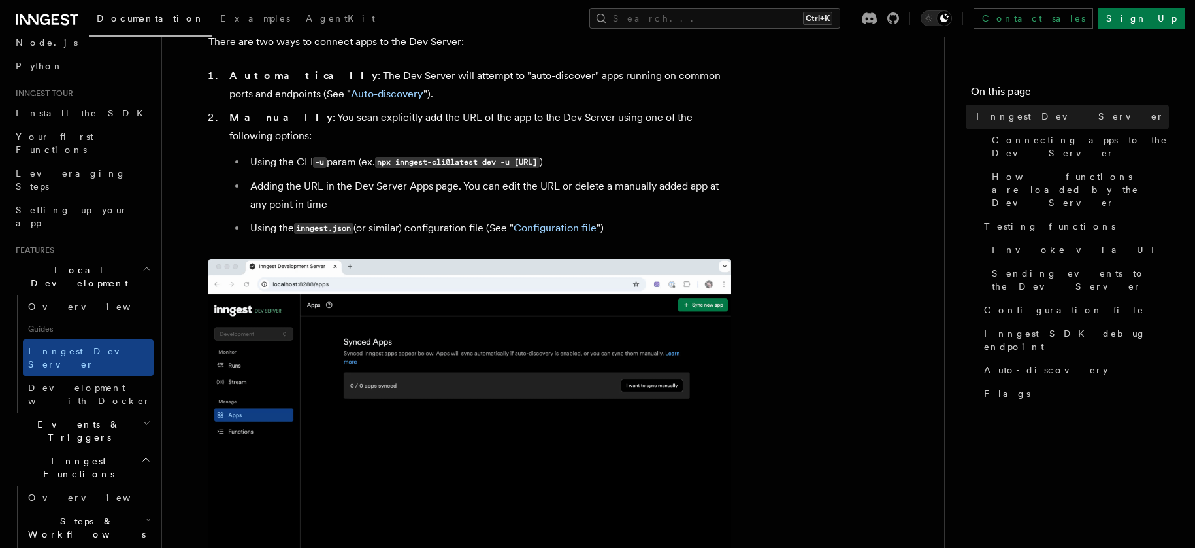
scroll to position [523, 0]
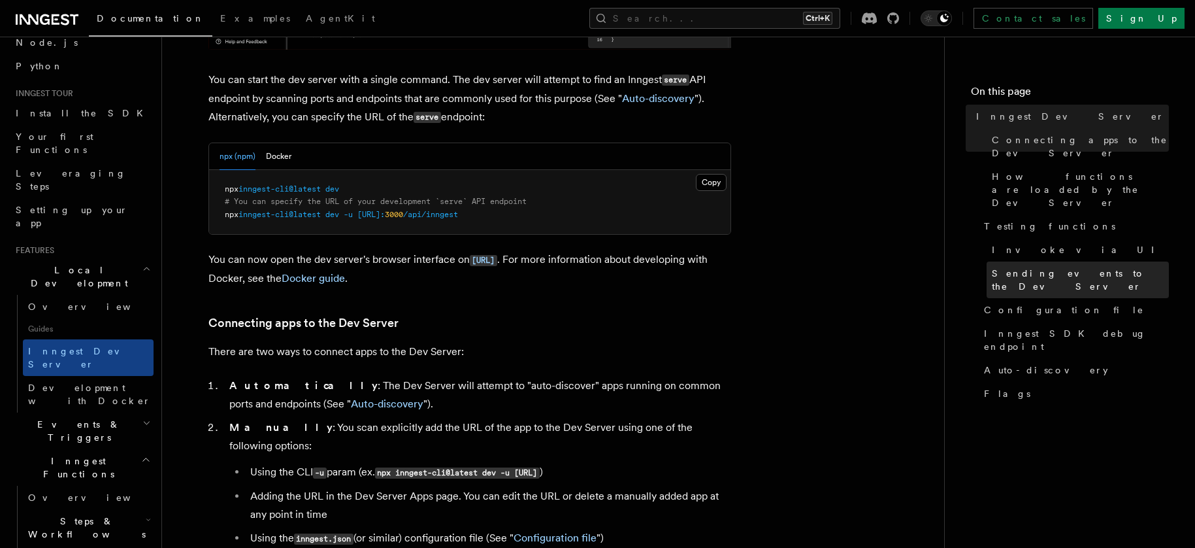
click at [1025, 267] on span "Sending events to the Dev Server" at bounding box center [1080, 280] width 177 height 26
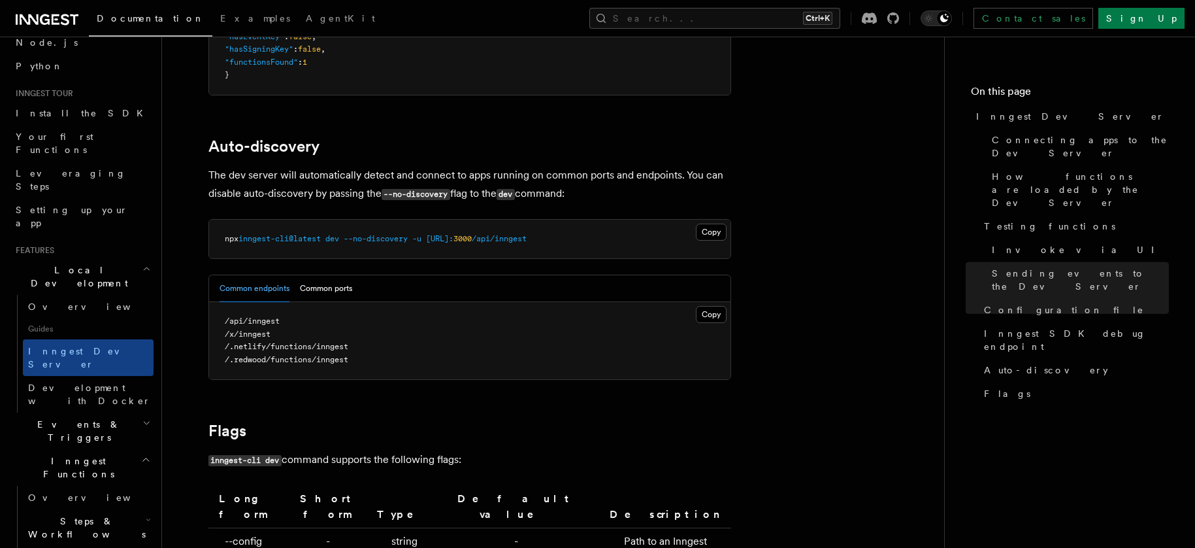
scroll to position [3968, 0]
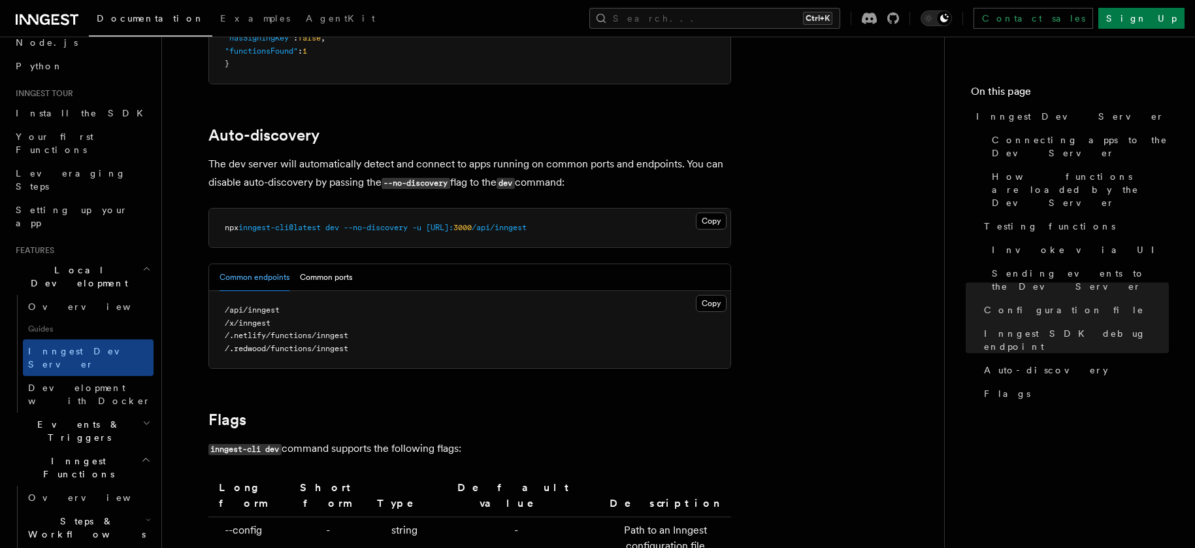
click at [142, 418] on icon "button" at bounding box center [146, 423] width 8 height 10
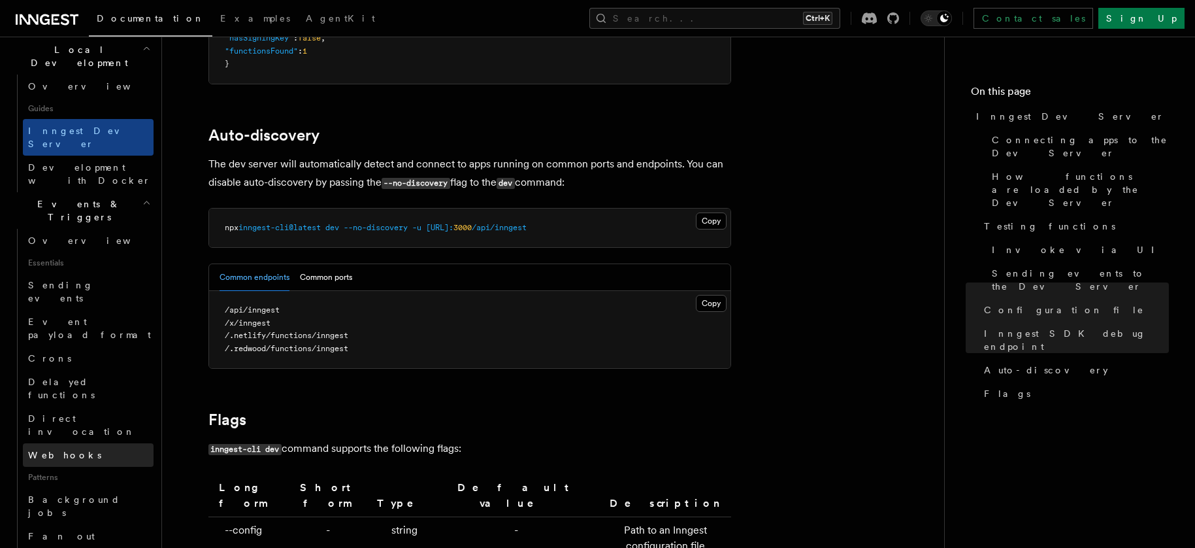
scroll to position [348, 0]
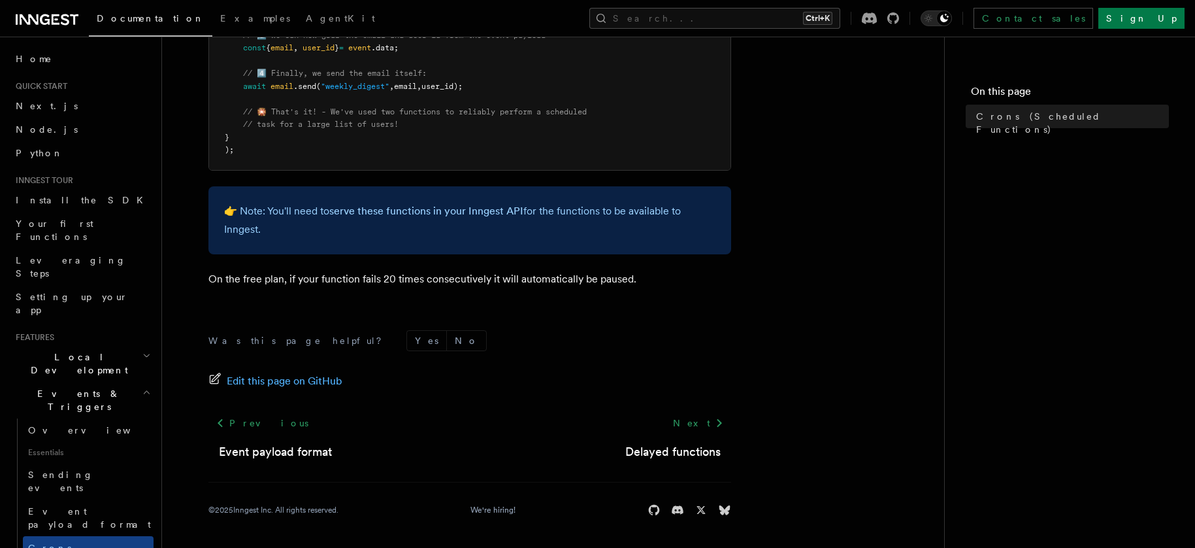
scroll to position [261, 0]
